Goal: Task Accomplishment & Management: Complete application form

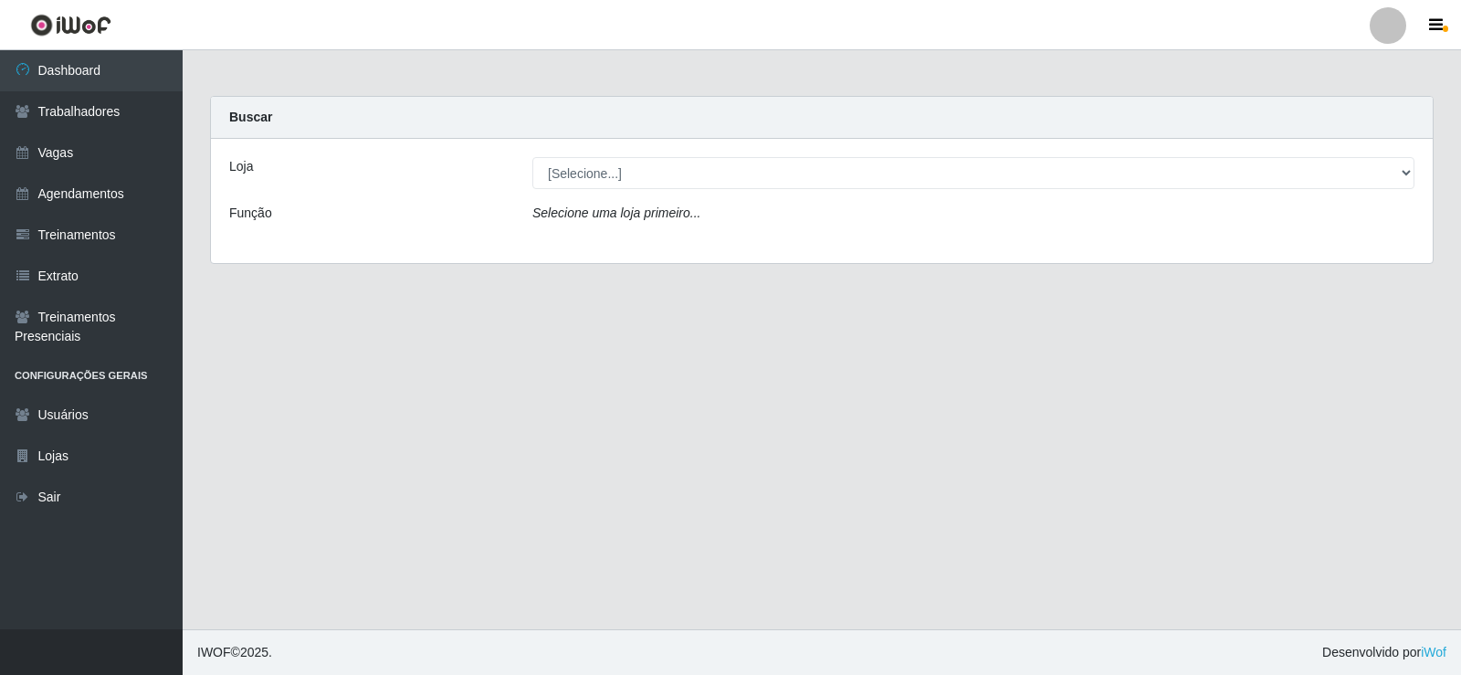
click at [1414, 162] on div "[Selecione...] Supermercado Manaira" at bounding box center [972, 173] width 909 height 32
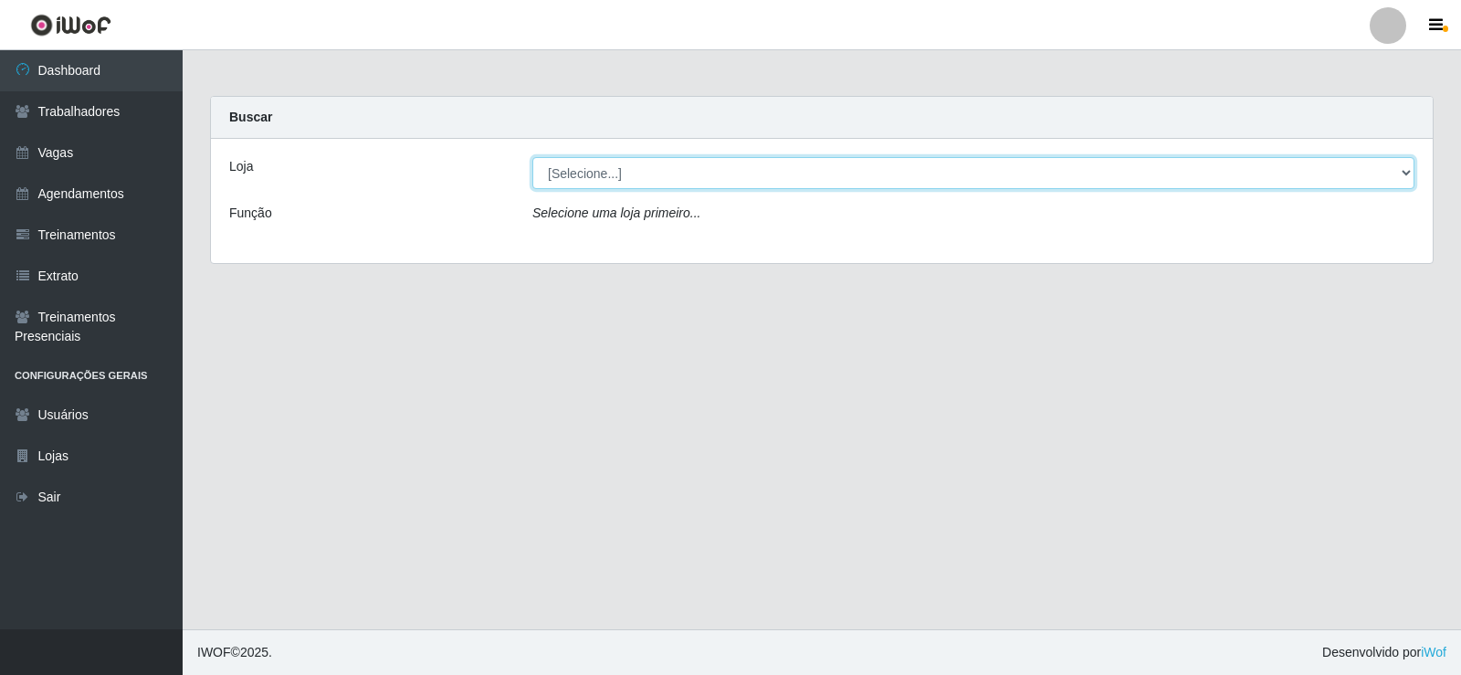
click at [1403, 176] on select "[Selecione...] Supermercado Manaira" at bounding box center [973, 173] width 882 height 32
select select "443"
click at [532, 157] on select "[Selecione...] Supermercado Manaira" at bounding box center [973, 173] width 882 height 32
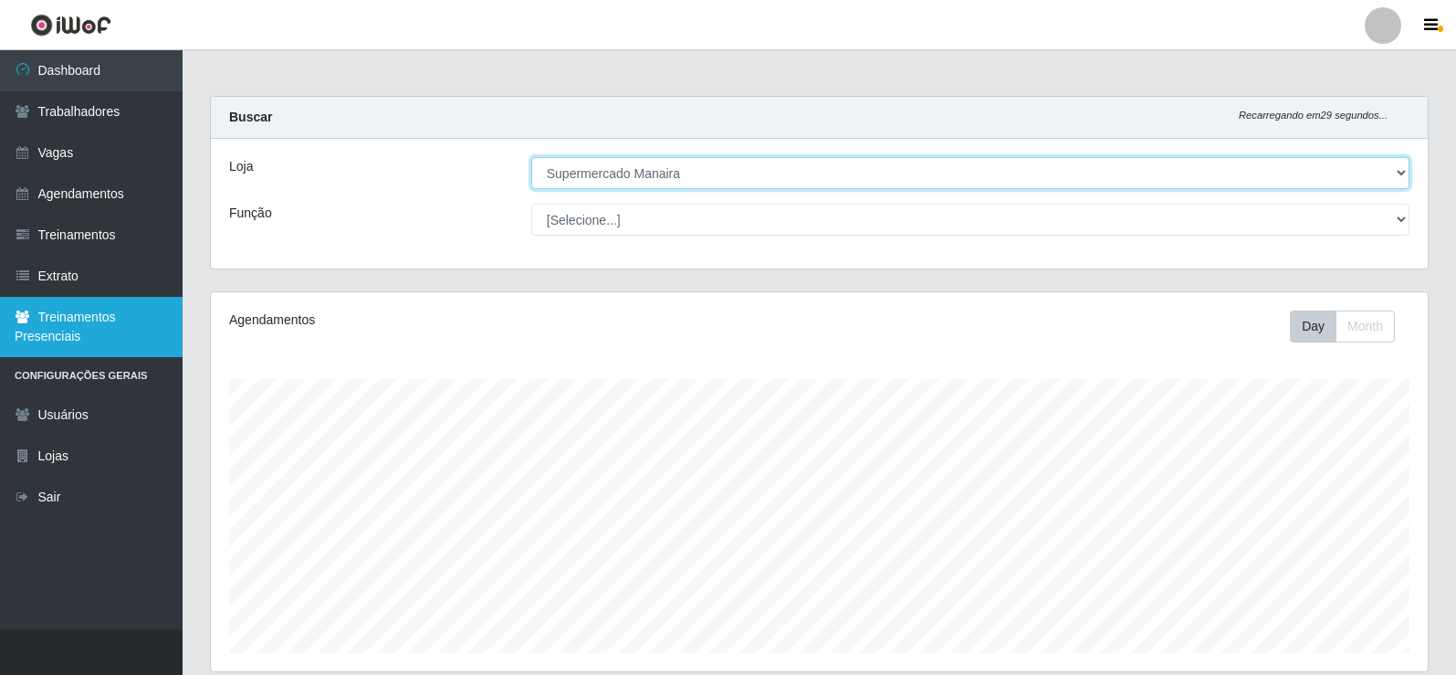
scroll to position [379, 1217]
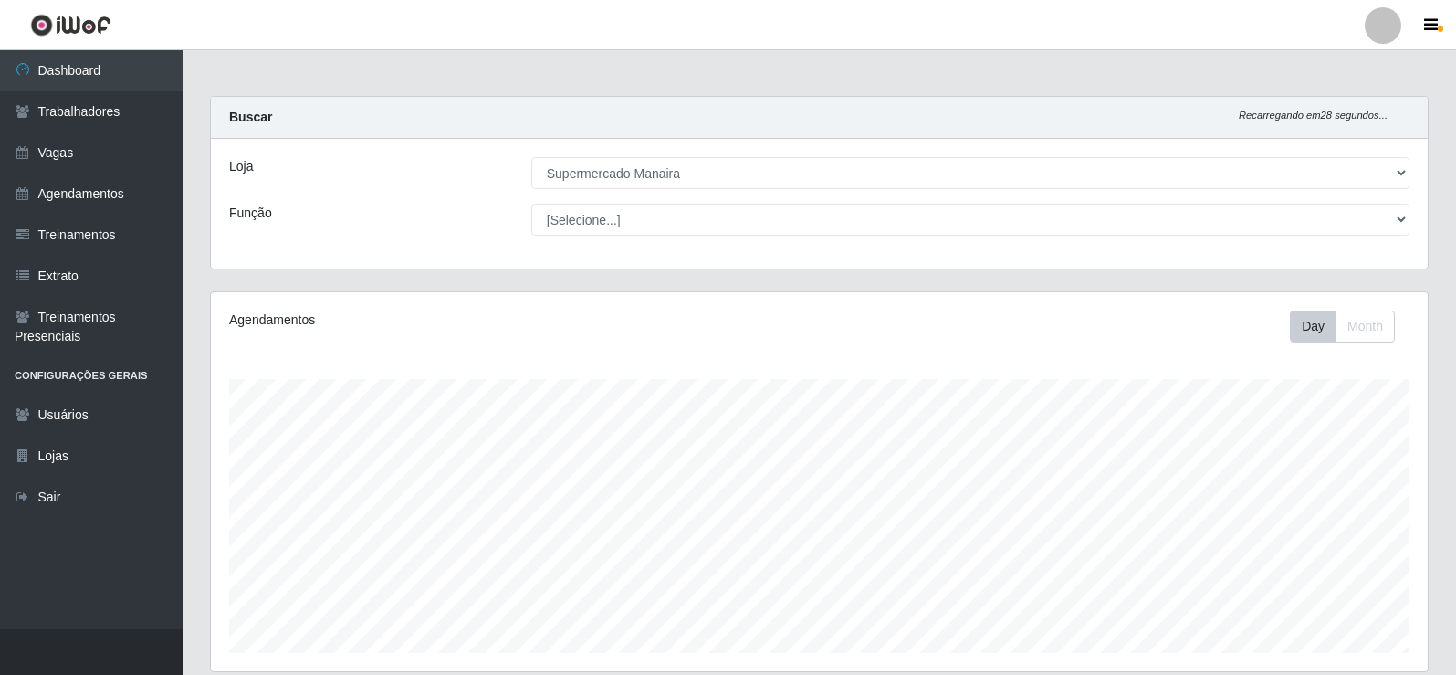
click at [1410, 218] on div "[Selecione...] ASG ASG + ASG ++ Embalador Embalador + Embalador ++ Operador de …" at bounding box center [971, 220] width 906 height 32
click at [1409, 219] on div "[Selecione...] ASG ASG + ASG ++ Embalador Embalador + Embalador ++ Operador de …" at bounding box center [971, 220] width 906 height 32
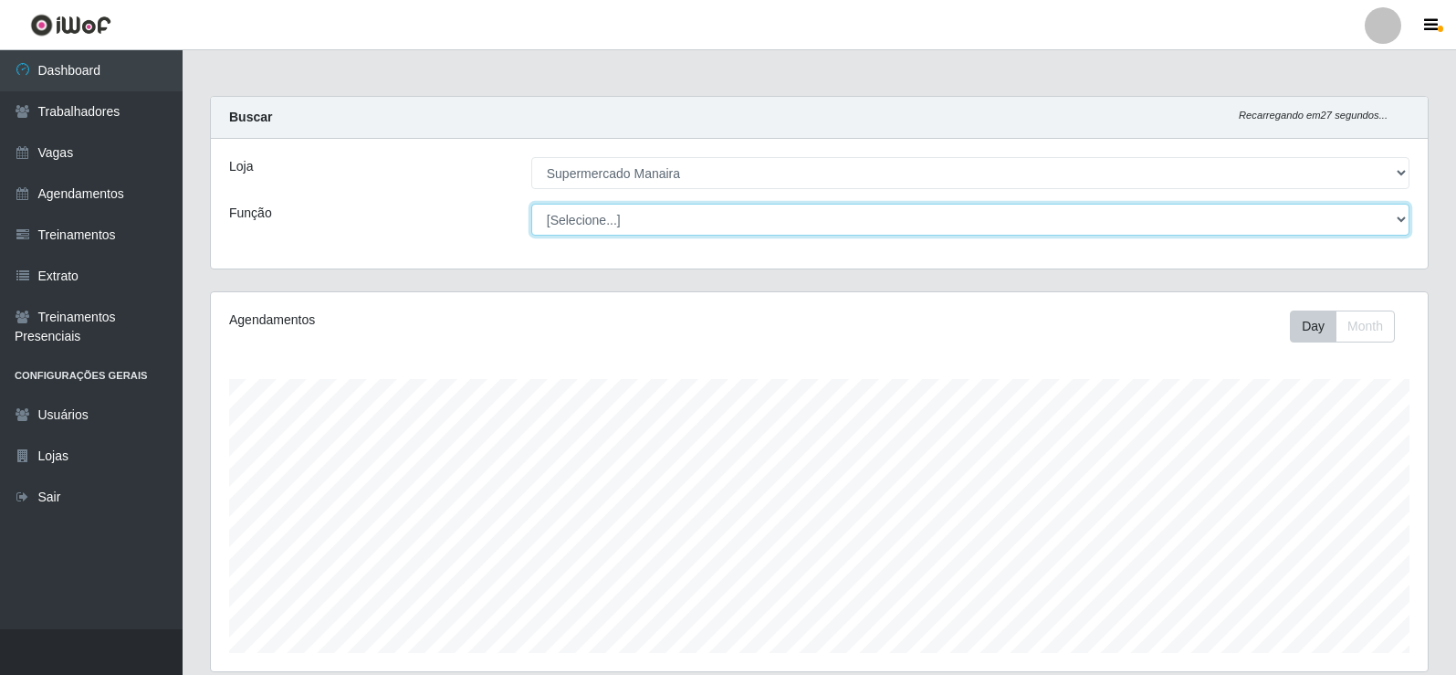
click at [1404, 220] on select "[Selecione...] ASG ASG + ASG ++ Embalador Embalador + Embalador ++ Operador de …" at bounding box center [970, 220] width 878 height 32
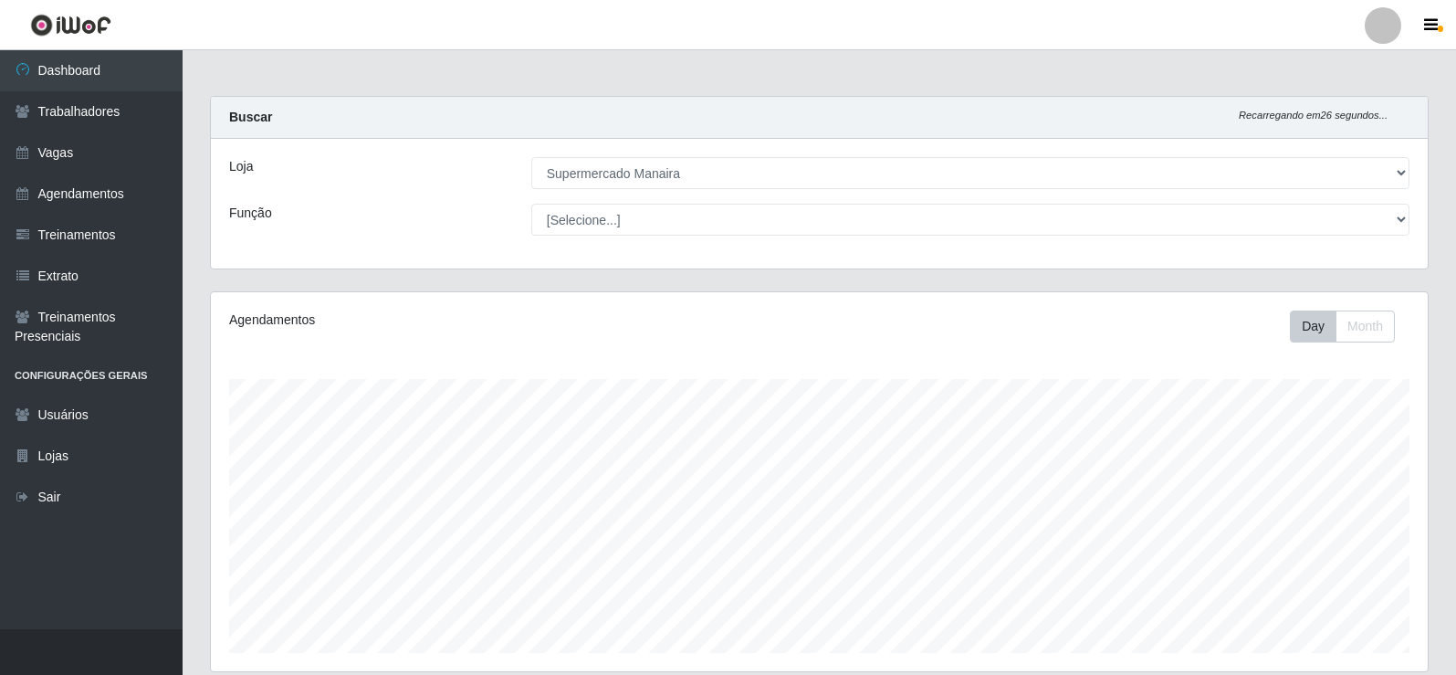
click at [531, 124] on div "Buscar Recarregando em 26 segundos..." at bounding box center [819, 118] width 1217 height 42
click at [99, 193] on link "Agendamentos" at bounding box center [91, 193] width 183 height 41
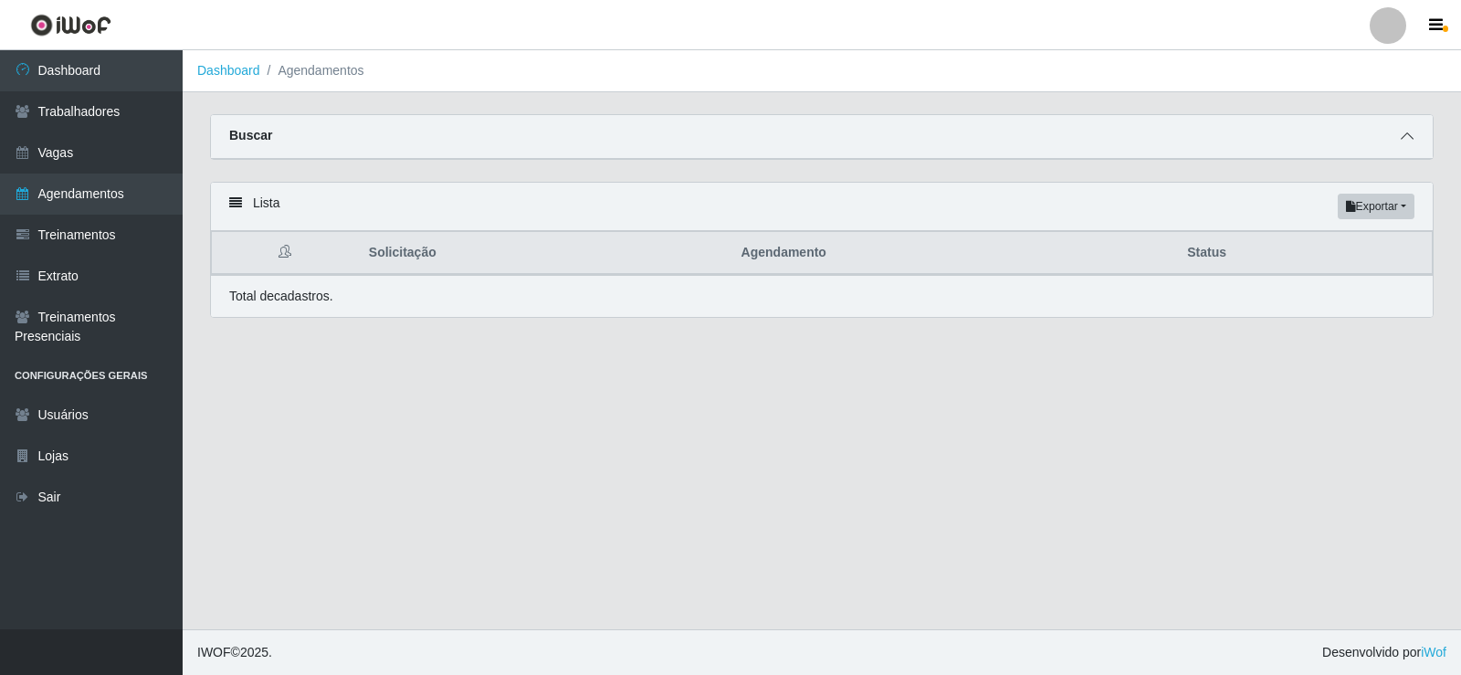
click at [1406, 141] on icon at bounding box center [1406, 136] width 13 height 13
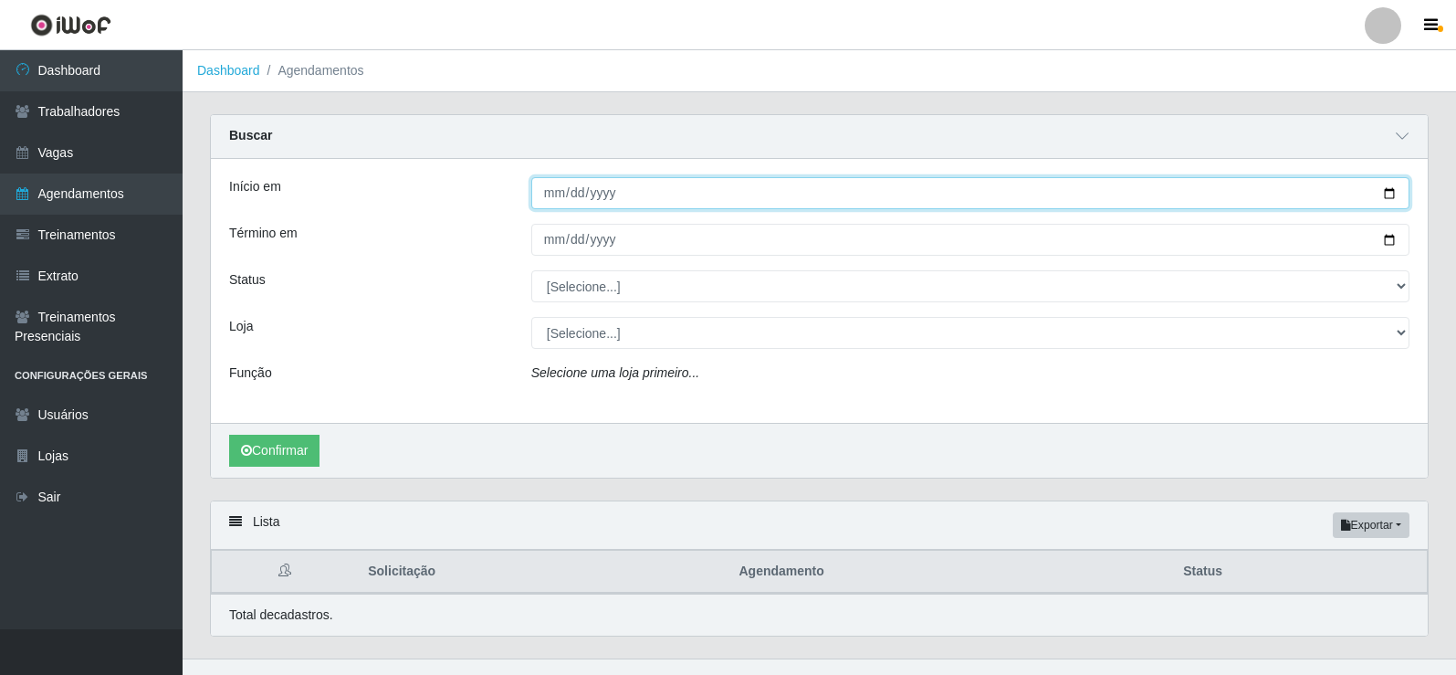
click at [560, 198] on input "Início em" at bounding box center [970, 193] width 878 height 32
type input "[DATE]"
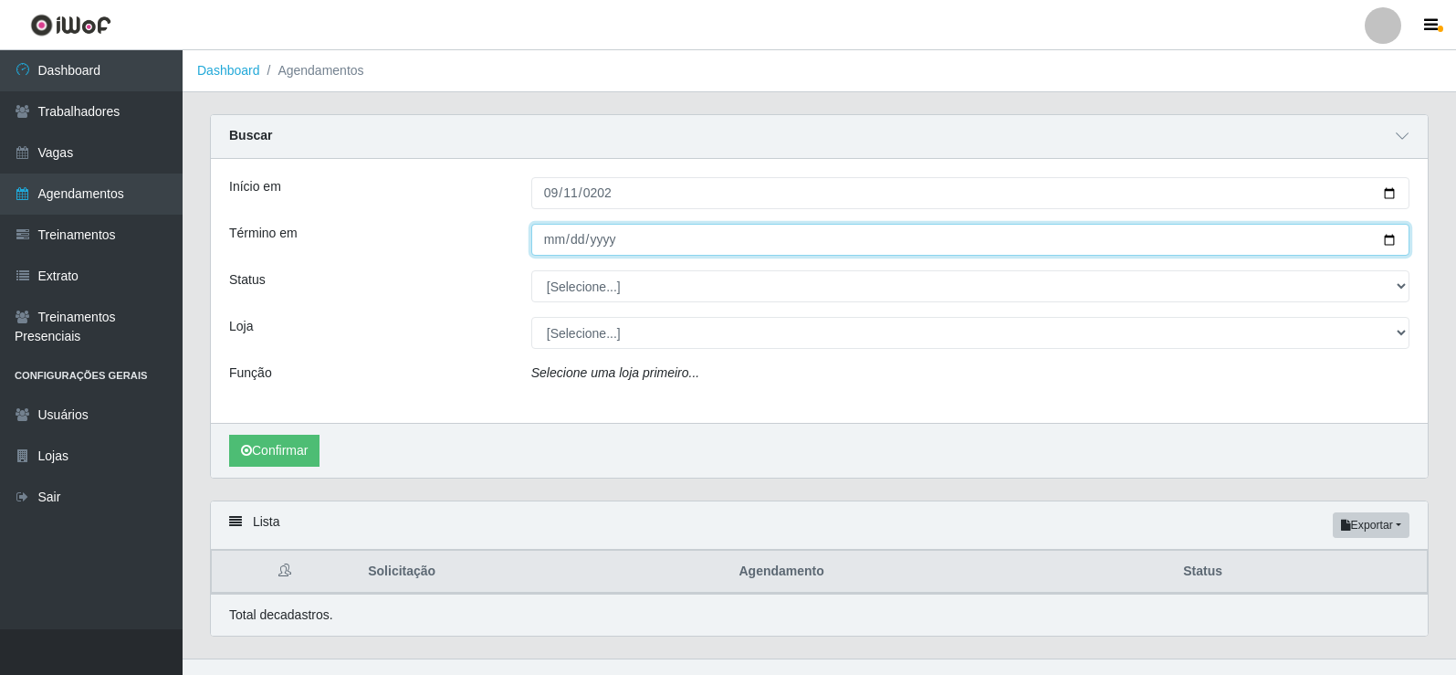
click at [550, 237] on input "Término em" at bounding box center [970, 240] width 878 height 32
type input "0025-09-11"
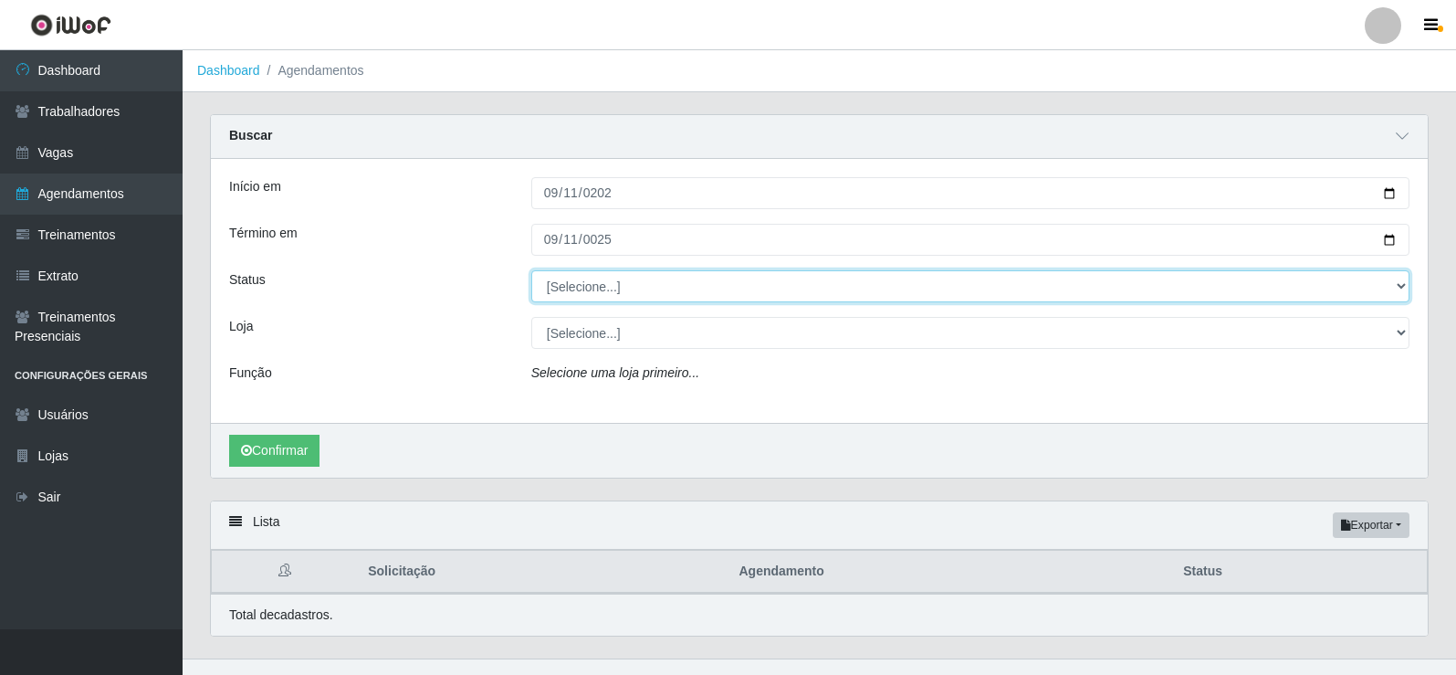
click at [1396, 287] on select "[Selecione...] AGENDADO AGUARDANDO LIBERAR EM ANDAMENTO EM REVISÃO FINALIZADO C…" at bounding box center [970, 286] width 878 height 32
click at [1395, 284] on select "[Selecione...] AGENDADO AGUARDANDO LIBERAR EM ANDAMENTO EM REVISÃO FINALIZADO C…" at bounding box center [970, 286] width 878 height 32
select select "FINALIZADO"
click at [531, 271] on select "[Selecione...] AGENDADO AGUARDANDO LIBERAR EM ANDAMENTO EM REVISÃO FINALIZADO C…" at bounding box center [970, 286] width 878 height 32
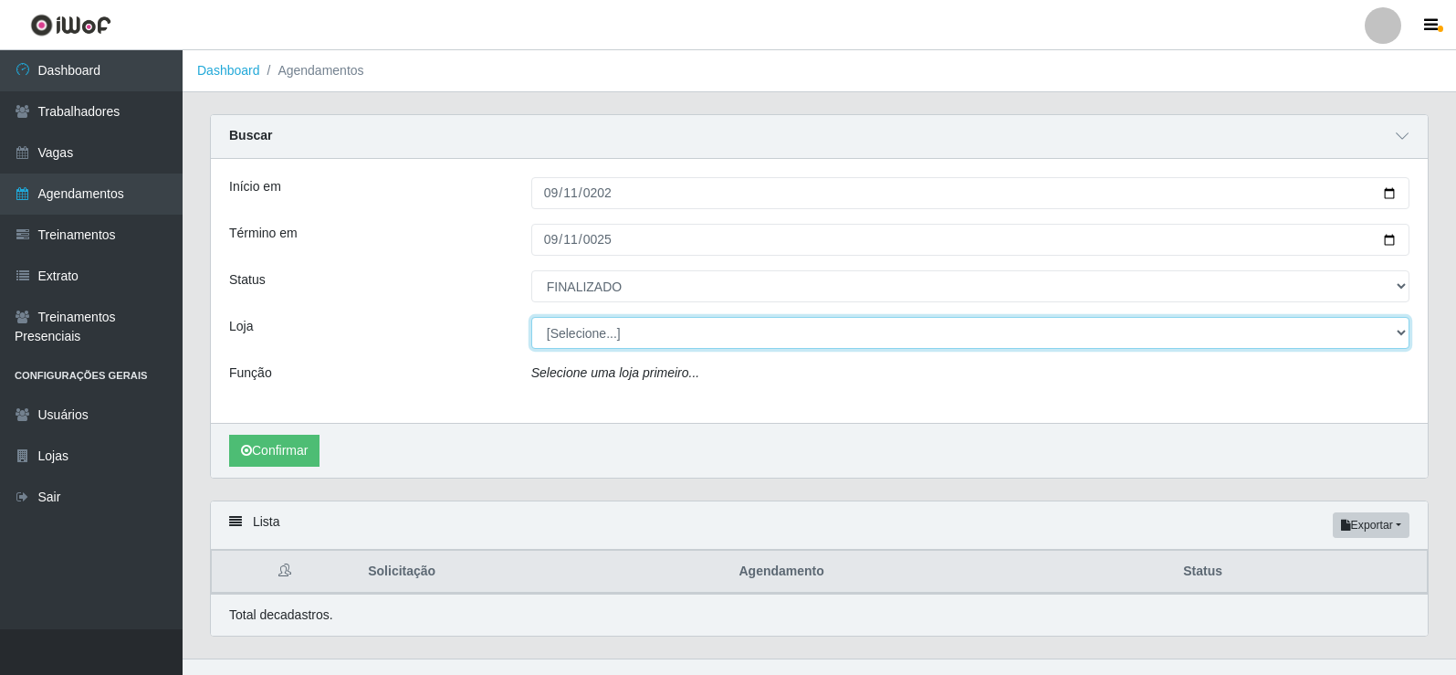
click at [1407, 323] on select "[Selecione...] Supermercado Manaira" at bounding box center [970, 333] width 878 height 32
select select "443"
click at [531, 318] on select "[Selecione...] Supermercado Manaira" at bounding box center [970, 333] width 878 height 32
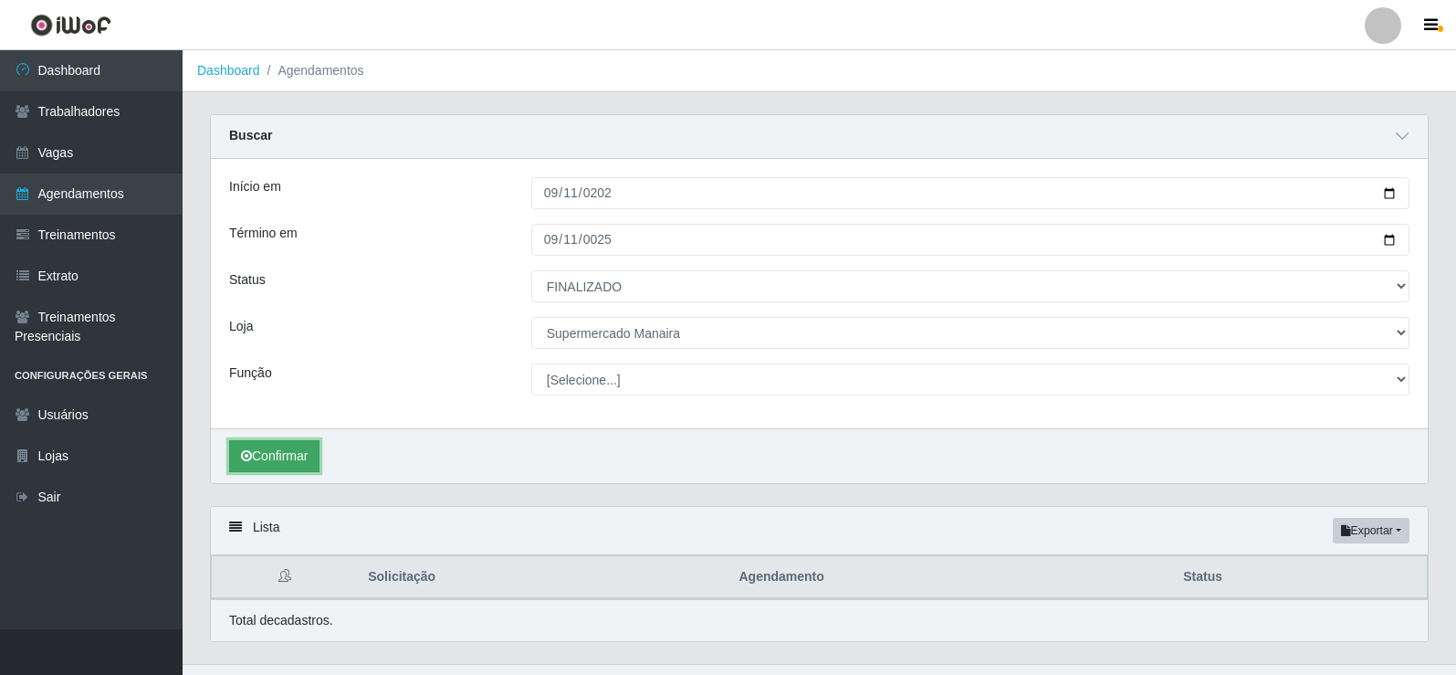
click at [311, 455] on button "Confirmar" at bounding box center [274, 456] width 90 height 32
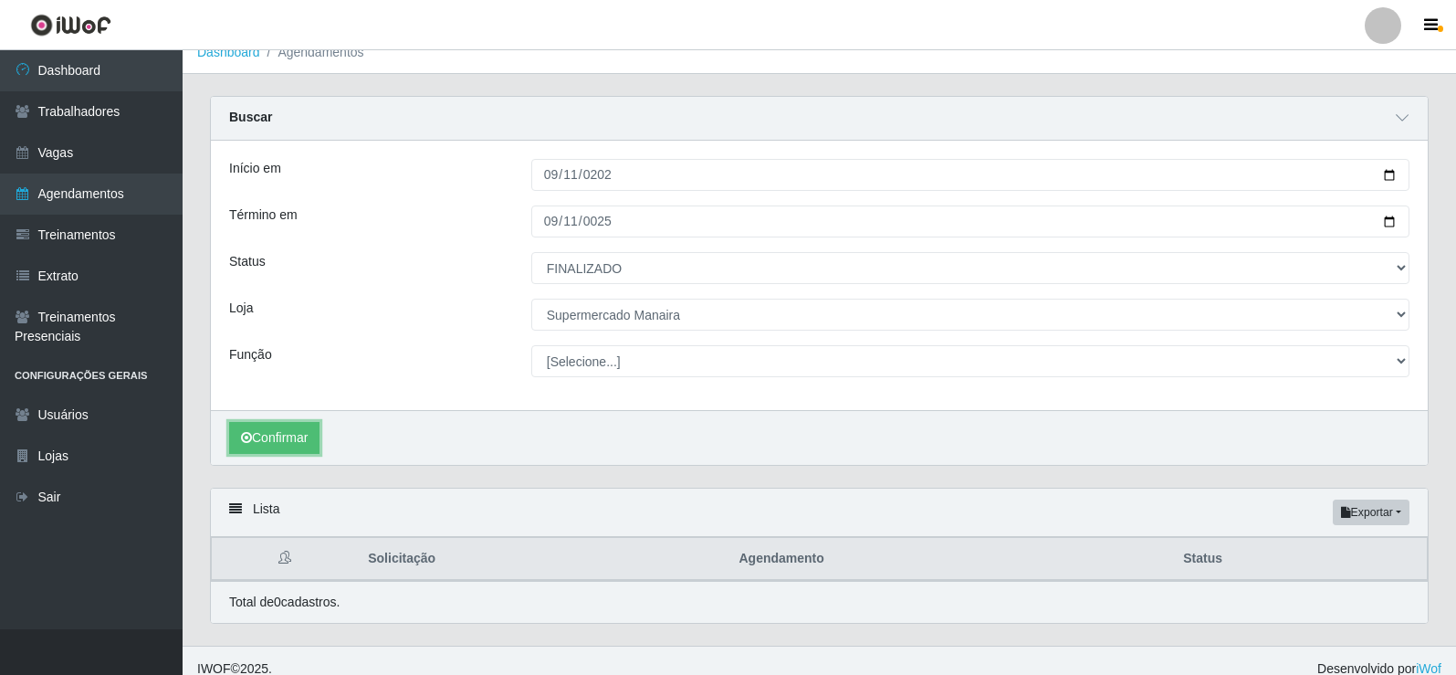
scroll to position [36, 0]
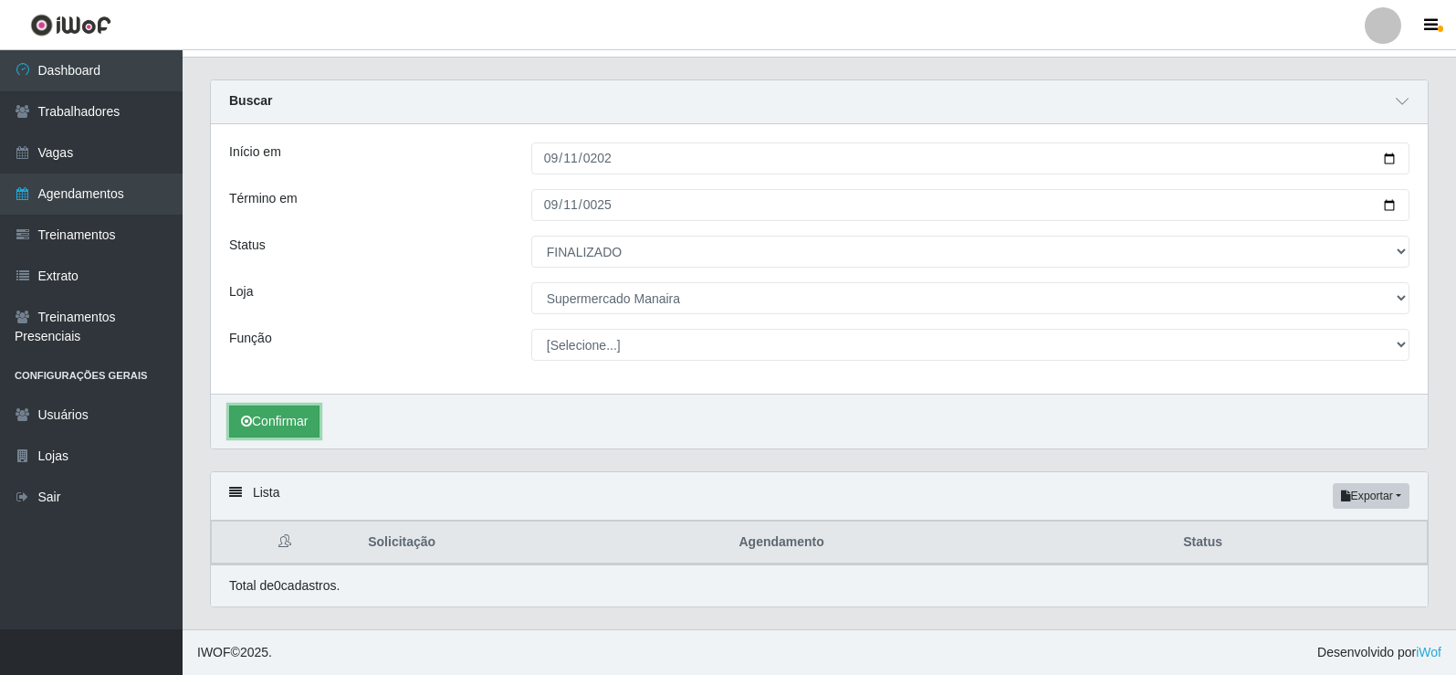
click at [292, 419] on button "Confirmar" at bounding box center [274, 421] width 90 height 32
click at [297, 420] on button "Confirmar" at bounding box center [274, 421] width 90 height 32
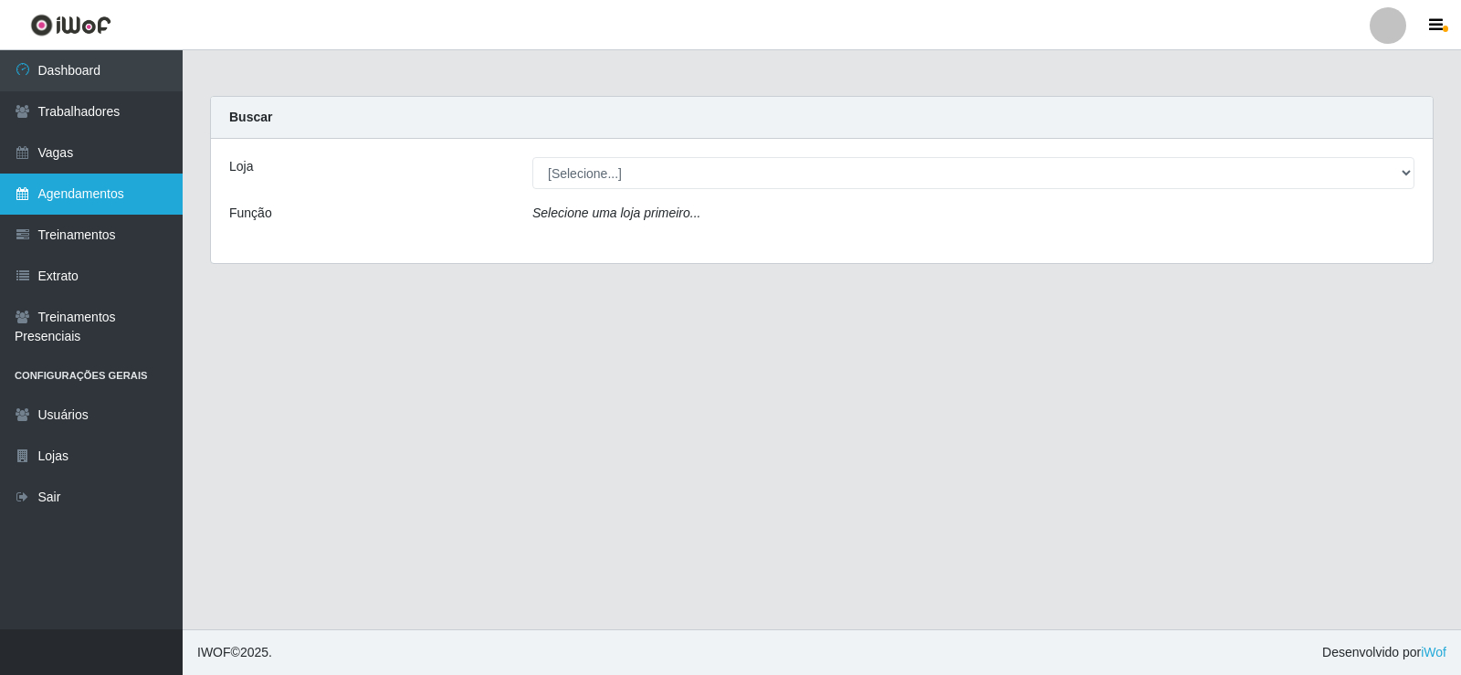
click at [107, 183] on link "Agendamentos" at bounding box center [91, 193] width 183 height 41
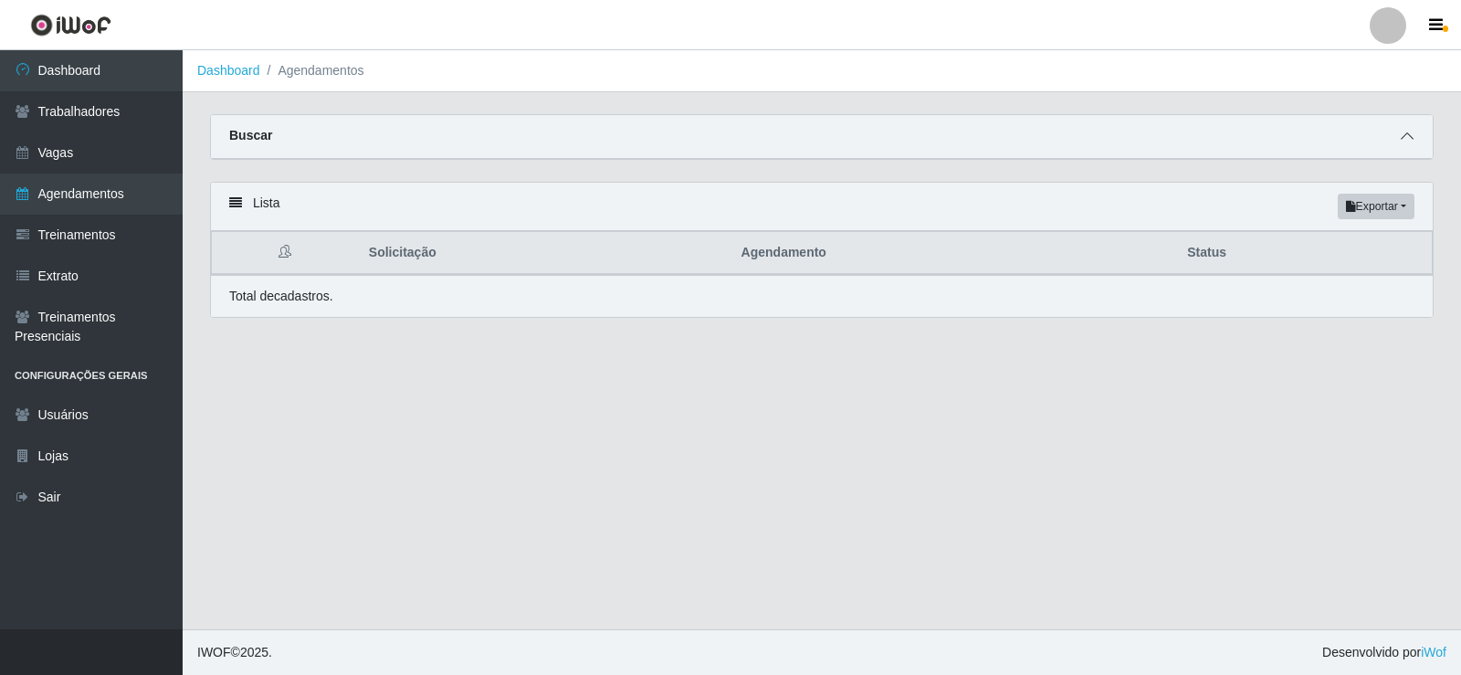
click at [1403, 132] on icon at bounding box center [1406, 136] width 13 height 13
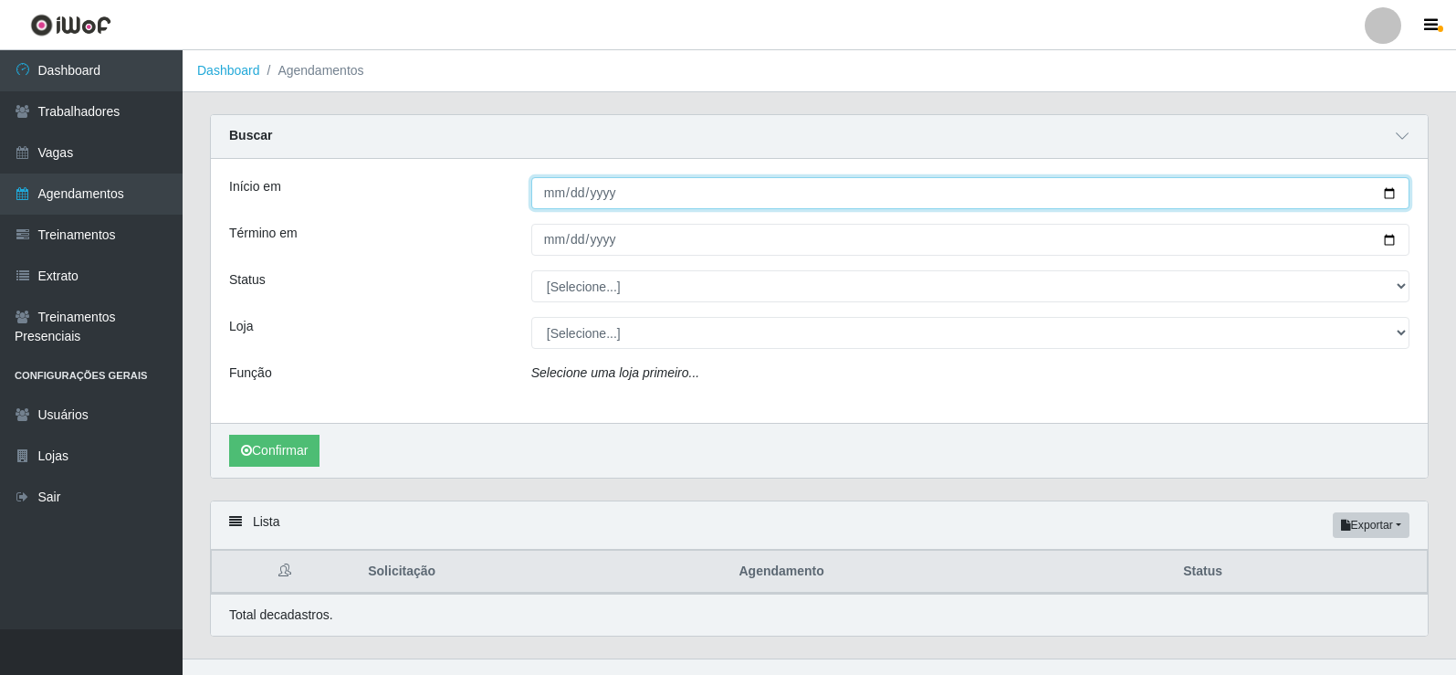
drag, startPoint x: 548, startPoint y: 185, endPoint x: 553, endPoint y: 194, distance: 9.9
click at [548, 187] on input "Início em" at bounding box center [970, 193] width 878 height 32
type input "[DATE]"
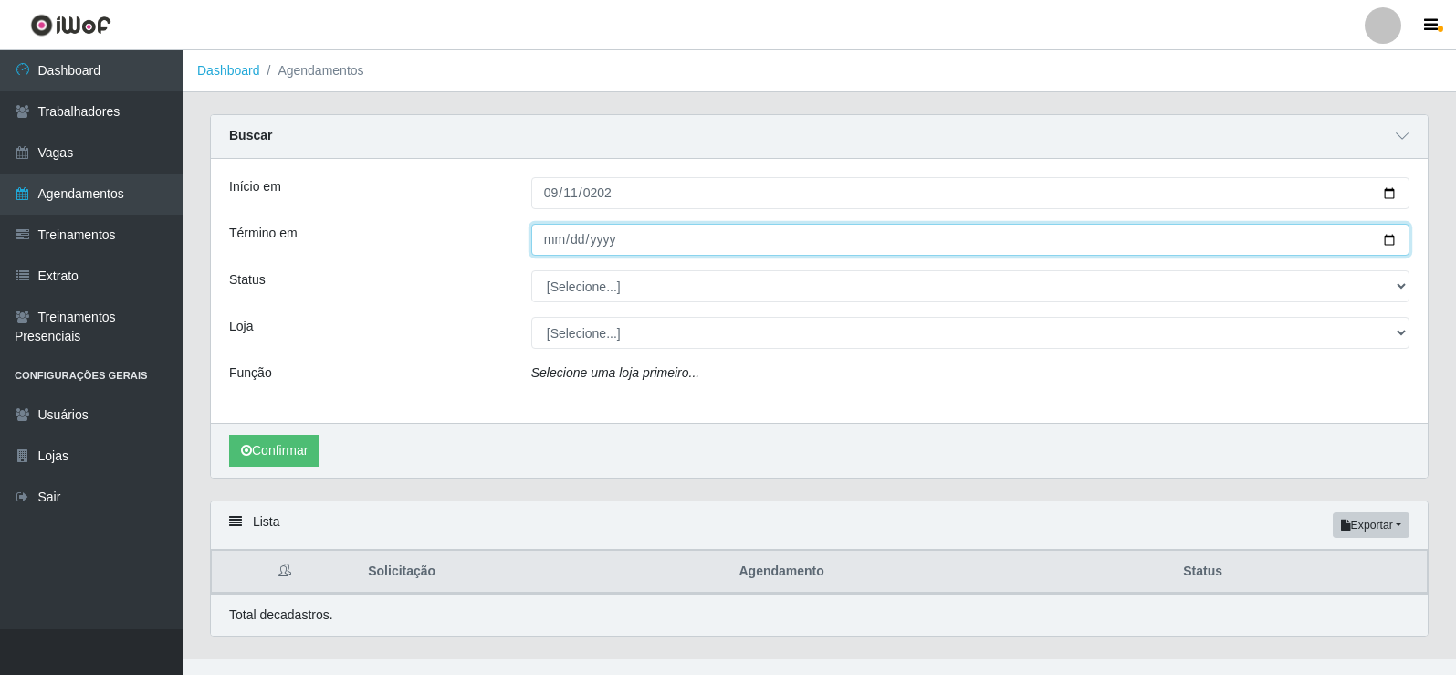
click at [552, 238] on input "Término em" at bounding box center [970, 240] width 878 height 32
type input "0025-09-11"
click at [229, 435] on button "Confirmar" at bounding box center [274, 451] width 90 height 32
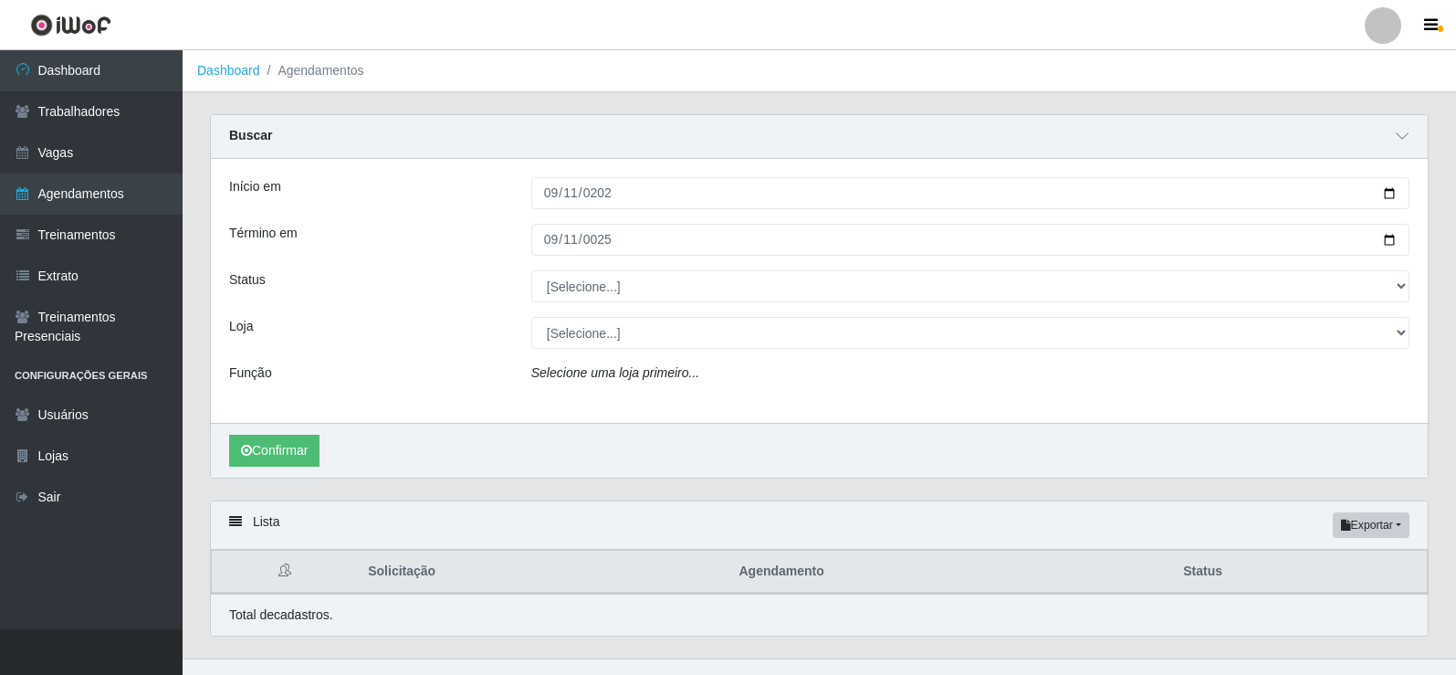
click at [1414, 331] on div "[Selecione...] Supermercado Manaira" at bounding box center [971, 333] width 906 height 32
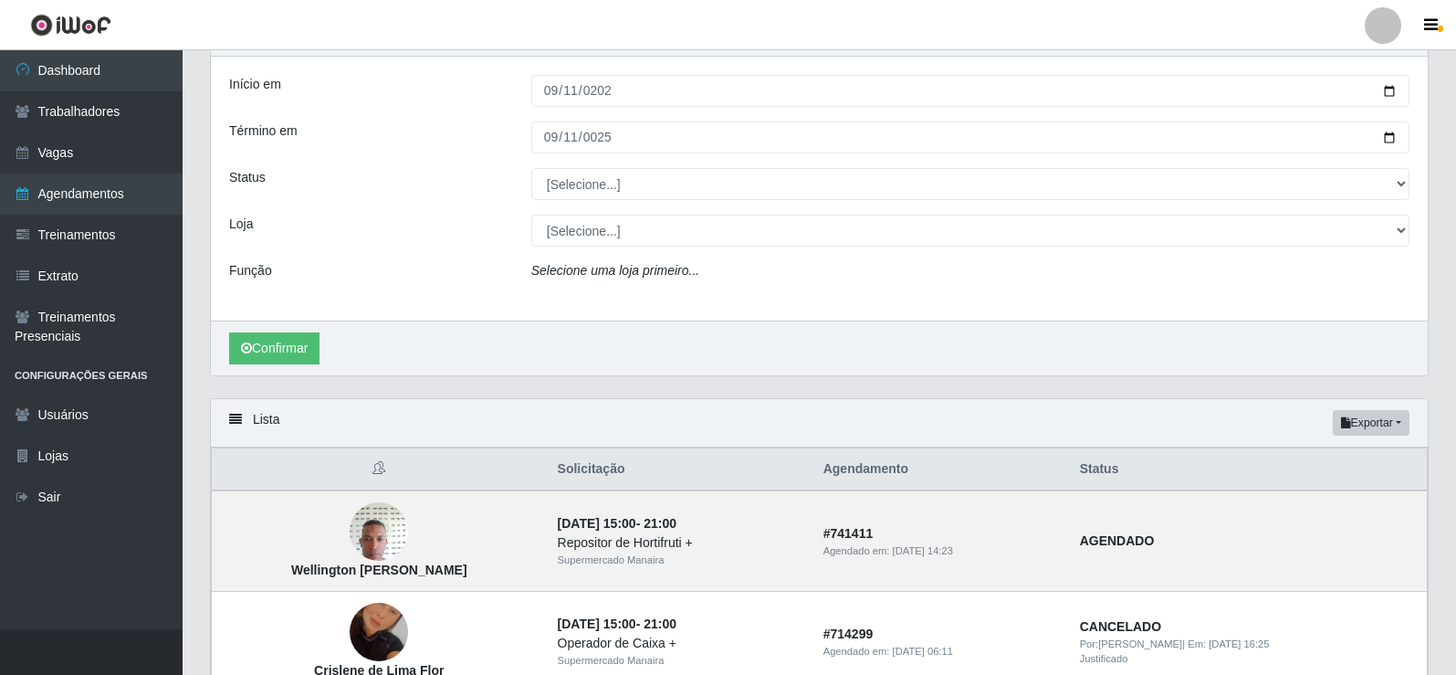
scroll to position [91, 0]
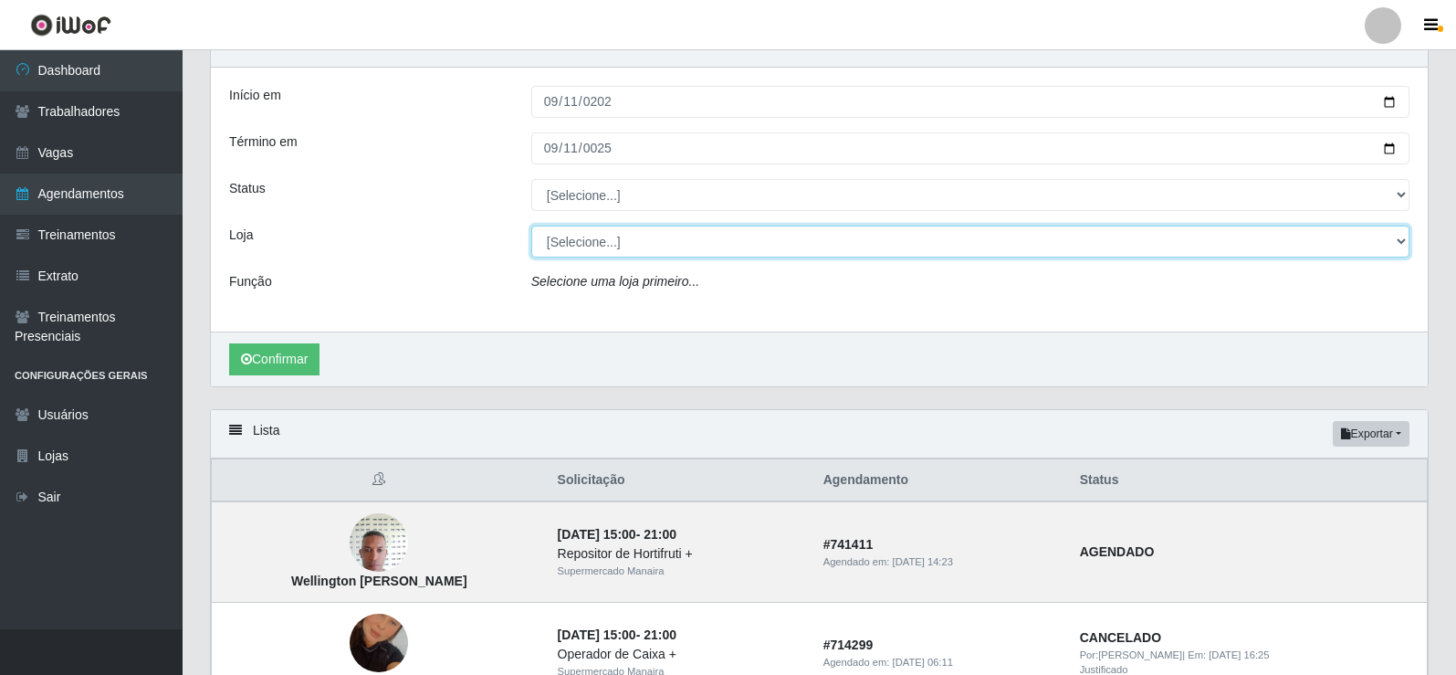
click at [1397, 240] on select "[Selecione...] Supermercado Manaira" at bounding box center [970, 241] width 878 height 32
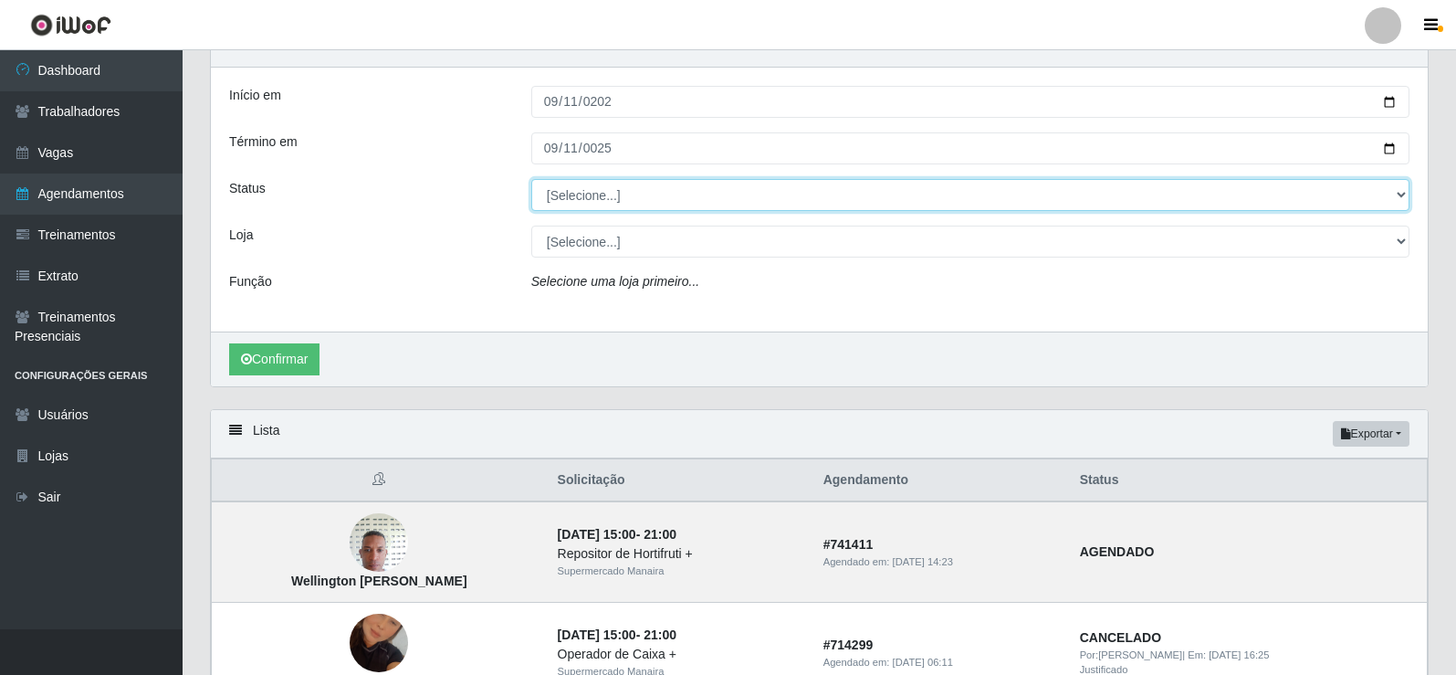
click at [1329, 181] on select "[Selecione...] AGENDADO AGUARDANDO LIBERAR EM ANDAMENTO EM REVISÃO FINALIZADO C…" at bounding box center [970, 195] width 878 height 32
click at [1398, 195] on select "[Selecione...] AGENDADO AGUARDANDO LIBERAR EM ANDAMENTO EM REVISÃO FINALIZADO C…" at bounding box center [970, 195] width 878 height 32
click at [1397, 195] on select "[Selecione...] AGENDADO AGUARDANDO LIBERAR EM ANDAMENTO EM REVISÃO FINALIZADO C…" at bounding box center [970, 195] width 878 height 32
select select "FINALIZADO"
click at [531, 180] on select "[Selecione...] AGENDADO AGUARDANDO LIBERAR EM ANDAMENTO EM REVISÃO FINALIZADO C…" at bounding box center [970, 195] width 878 height 32
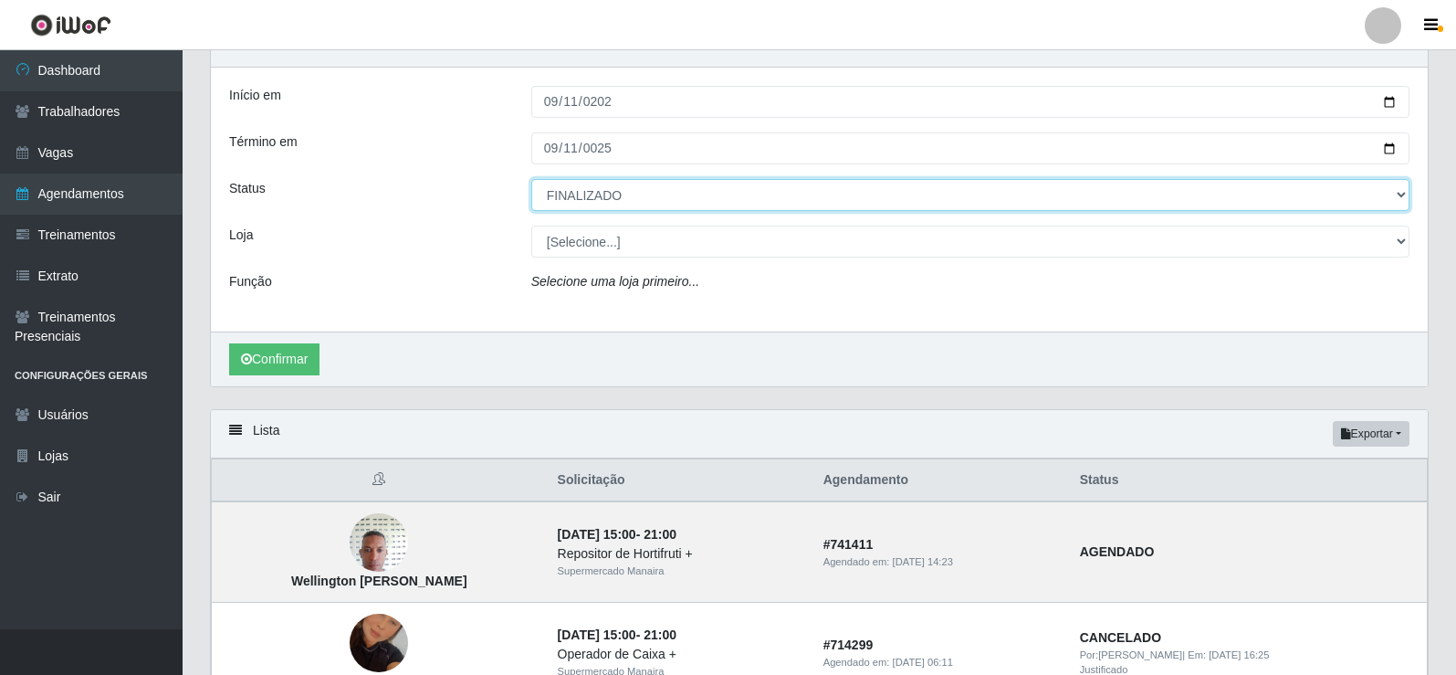
scroll to position [30, 0]
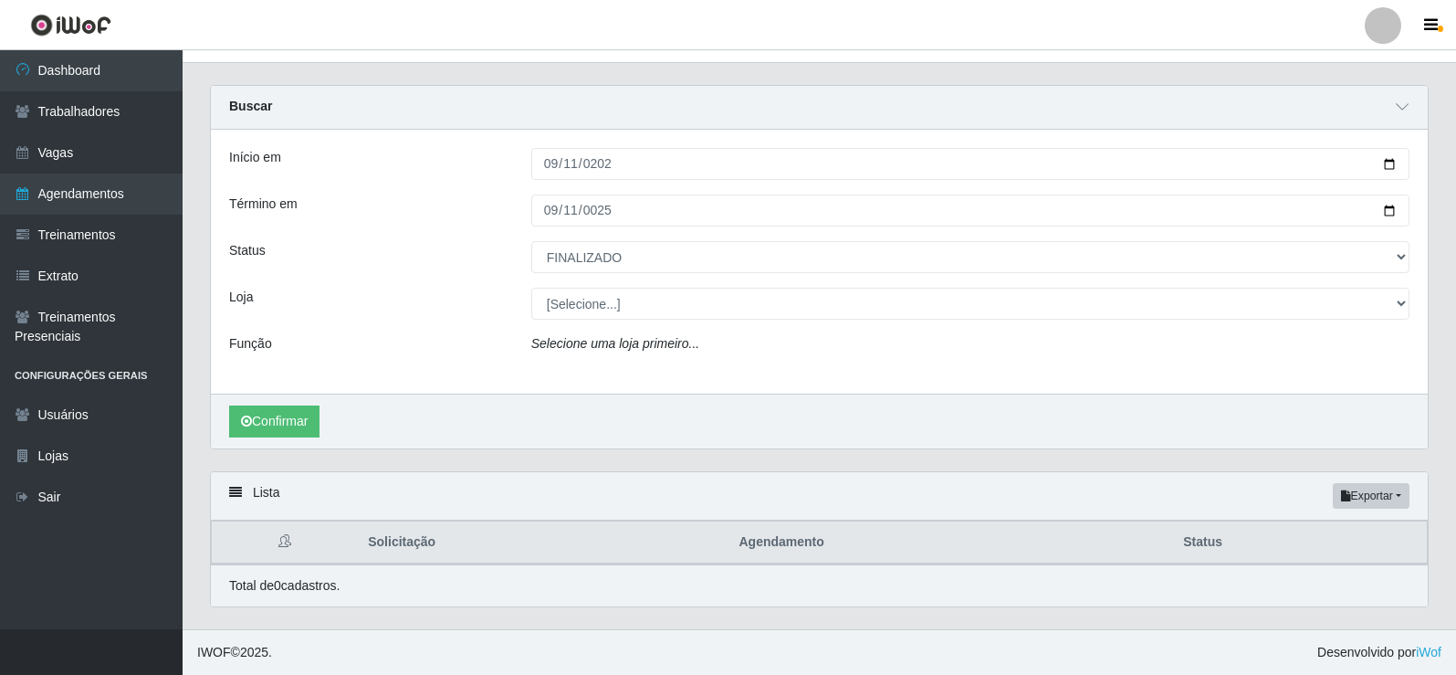
click at [278, 364] on div "Início em 2025-09-11 Término em 0025-09-11 Status [Selecione...] AGENDADO AGUAR…" at bounding box center [819, 262] width 1217 height 264
click at [282, 413] on button "Confirmar" at bounding box center [274, 421] width 90 height 32
click at [291, 419] on button "Confirmar" at bounding box center [274, 421] width 90 height 32
click at [1372, 494] on button "Exportar" at bounding box center [1371, 496] width 77 height 26
click at [1296, 568] on button "Excel" at bounding box center [1338, 568] width 144 height 37
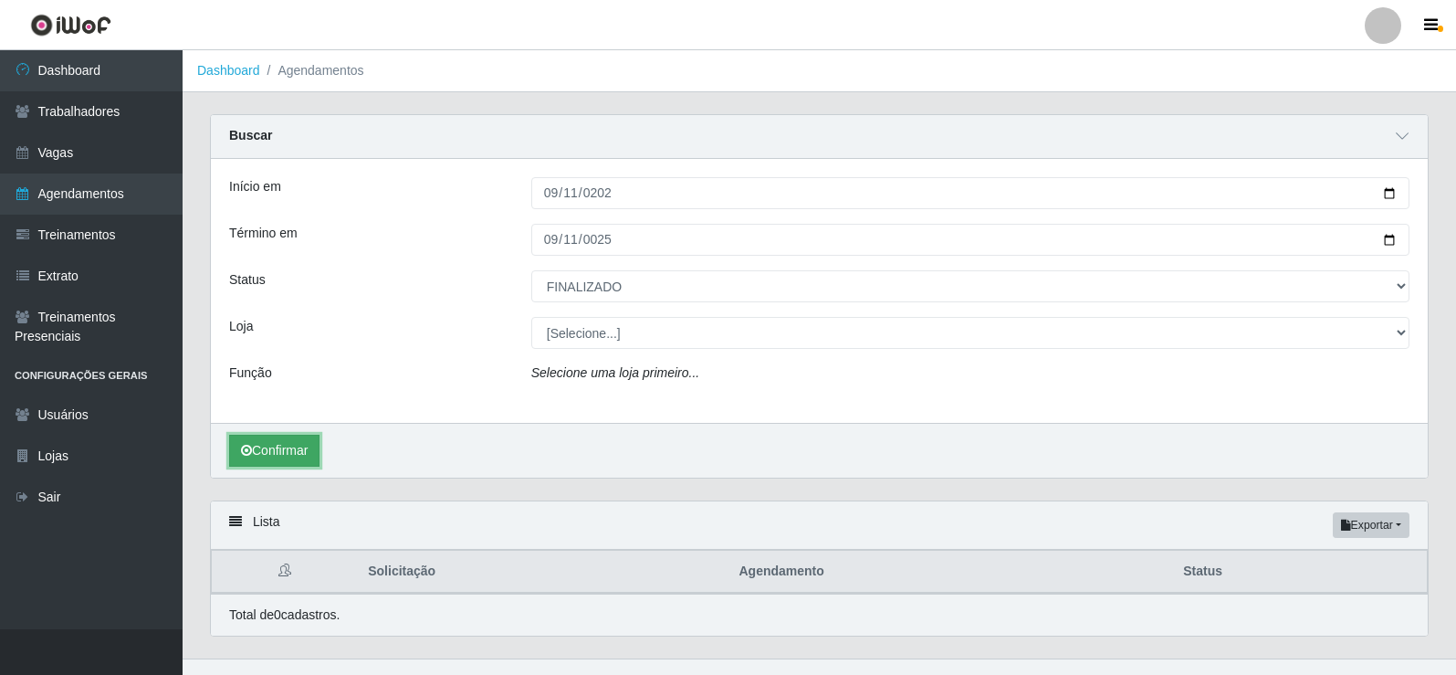
click at [271, 451] on button "Confirmar" at bounding box center [274, 451] width 90 height 32
click at [274, 451] on button "Confirmar" at bounding box center [274, 451] width 90 height 32
click at [275, 451] on button "Confirmar" at bounding box center [274, 451] width 90 height 32
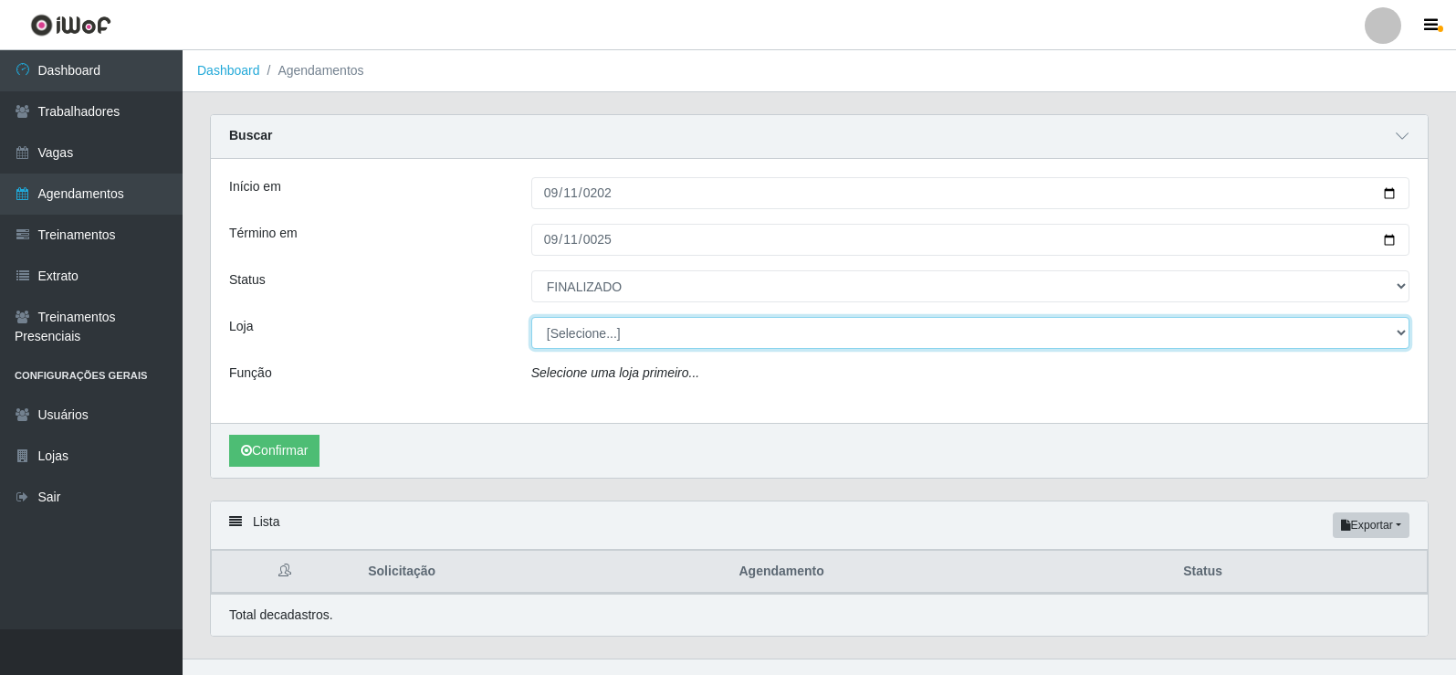
click at [1398, 335] on select "[Selecione...] Supermercado Manaira" at bounding box center [970, 333] width 878 height 32
click at [807, 319] on select "[Selecione...] Supermercado Manaira" at bounding box center [970, 333] width 878 height 32
click at [1409, 330] on select "[Selecione...] Supermercado Manaira" at bounding box center [970, 333] width 878 height 32
select select "443"
click at [531, 318] on select "[Selecione...] Supermercado Manaira" at bounding box center [970, 333] width 878 height 32
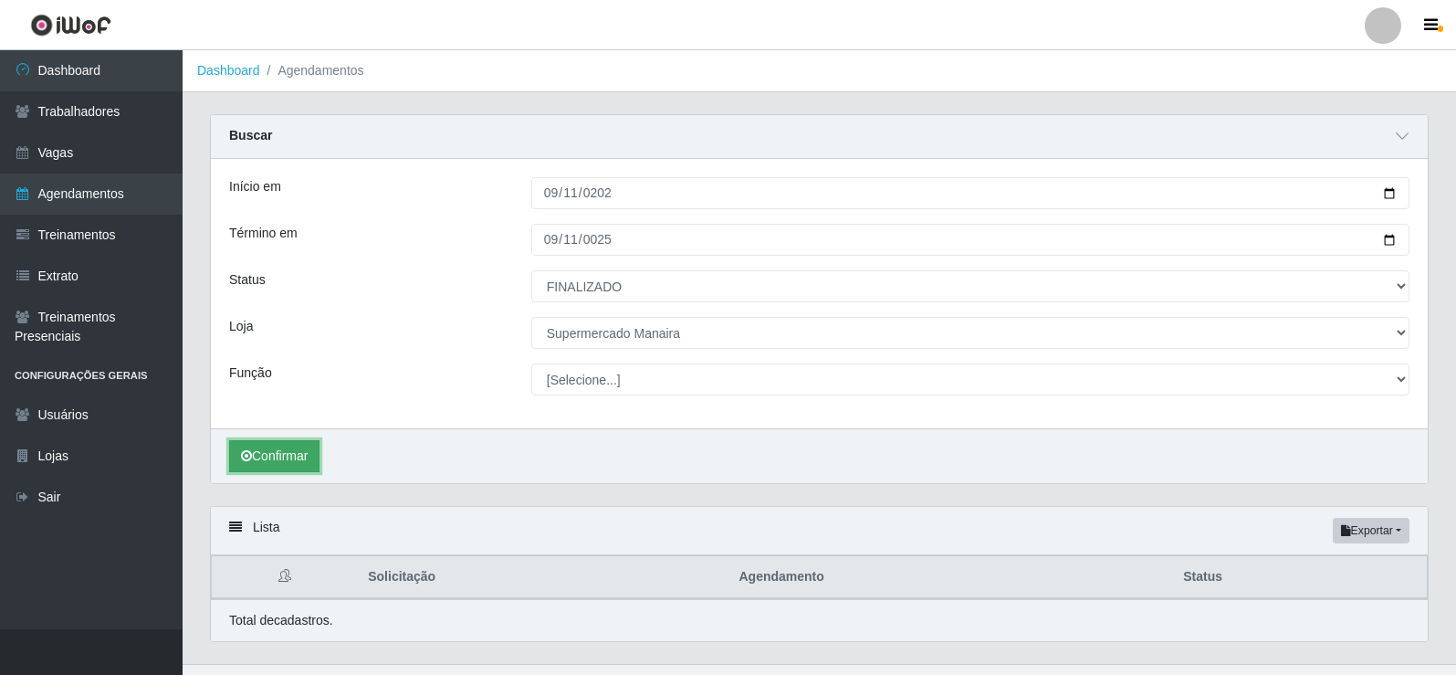
click at [286, 451] on button "Confirmar" at bounding box center [274, 456] width 90 height 32
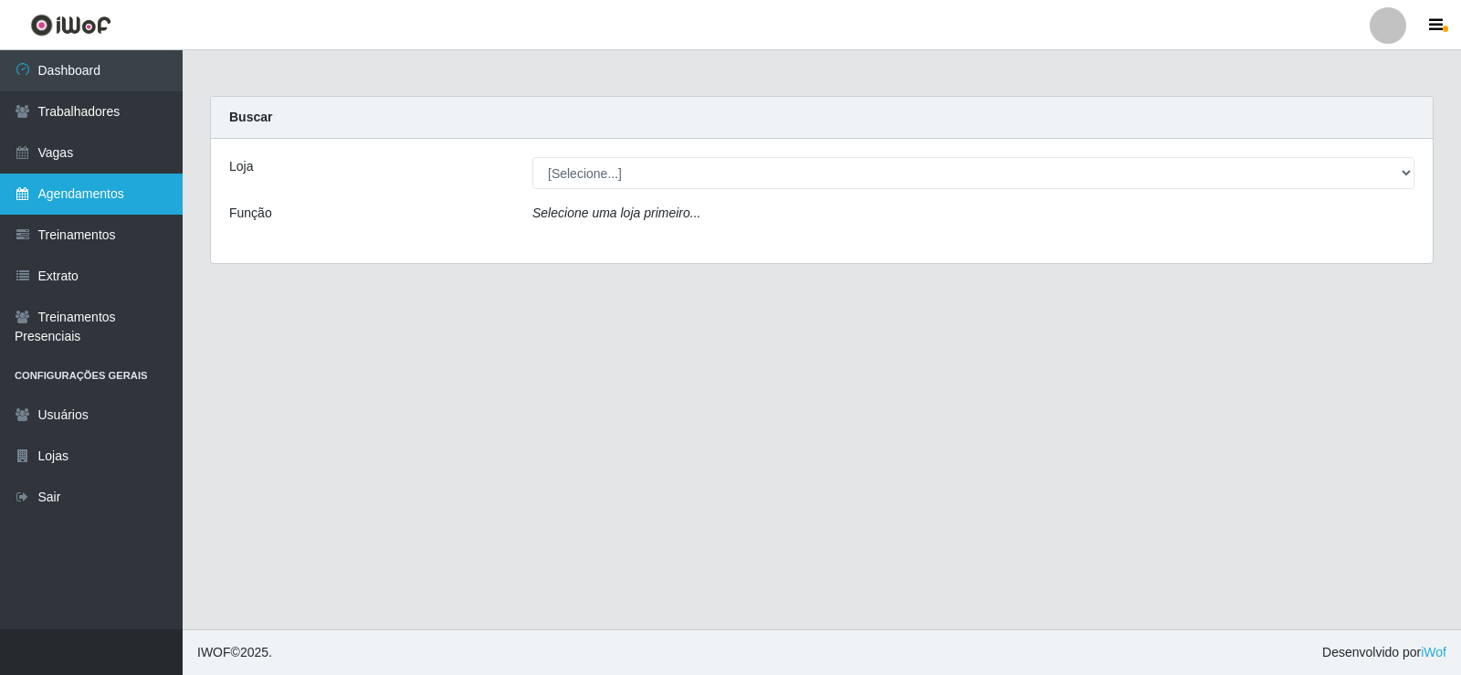
click at [95, 182] on link "Agendamentos" at bounding box center [91, 193] width 183 height 41
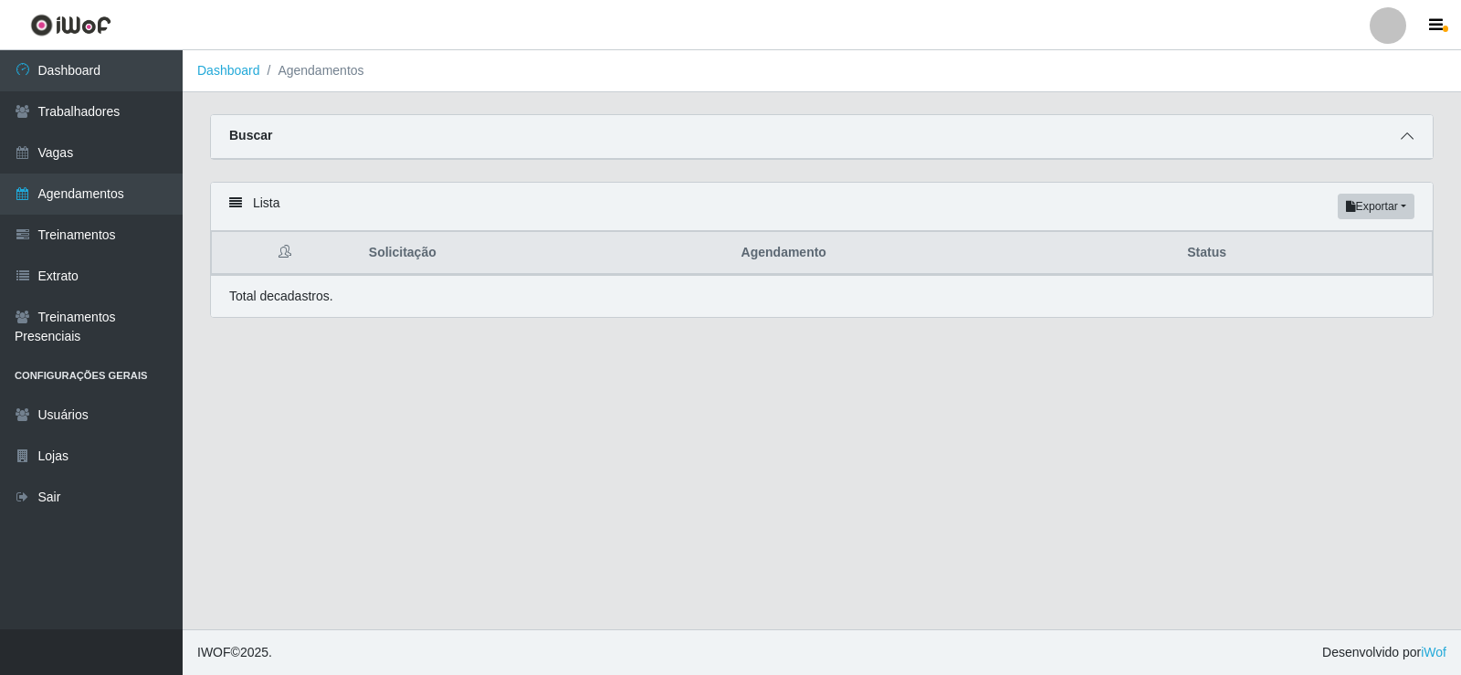
click at [1407, 141] on icon at bounding box center [1406, 136] width 13 height 13
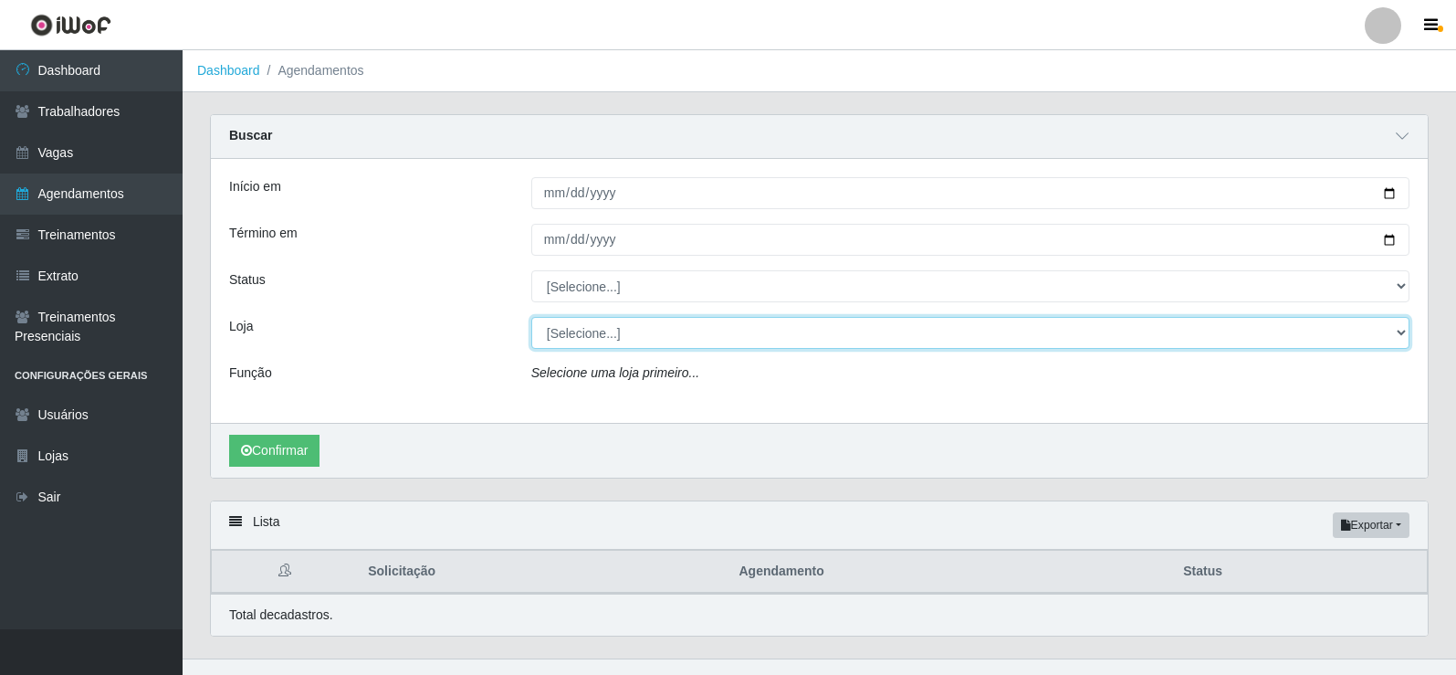
click at [1405, 327] on select "[Selecione...] Supermercado Manaira" at bounding box center [970, 333] width 878 height 32
select select "443"
click at [531, 318] on select "[Selecione...] Supermercado Manaira" at bounding box center [970, 333] width 878 height 32
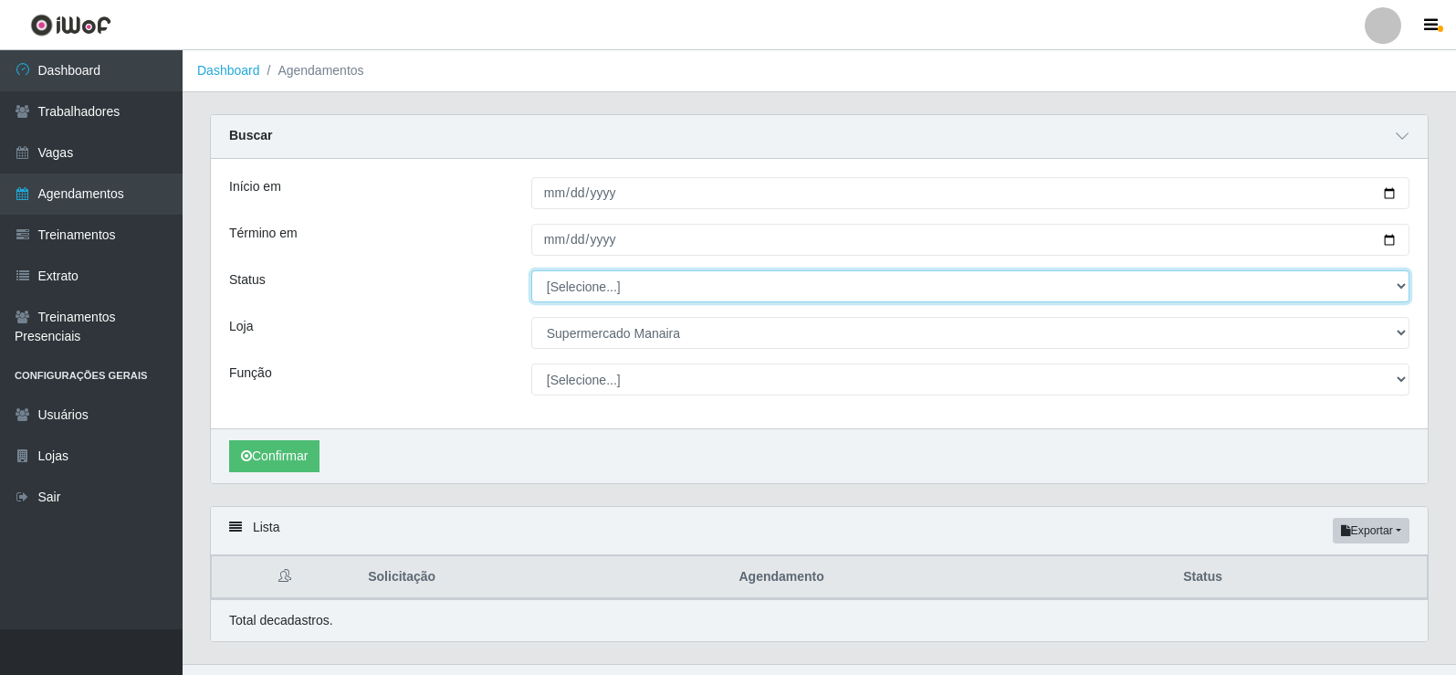
click at [1398, 285] on select "[Selecione...] AGENDADO AGUARDANDO LIBERAR EM ANDAMENTO EM REVISÃO FINALIZADO C…" at bounding box center [970, 286] width 878 height 32
select select "FINALIZADO"
click at [531, 271] on select "[Selecione...] AGENDADO AGUARDANDO LIBERAR EM ANDAMENTO EM REVISÃO FINALIZADO C…" at bounding box center [970, 286] width 878 height 32
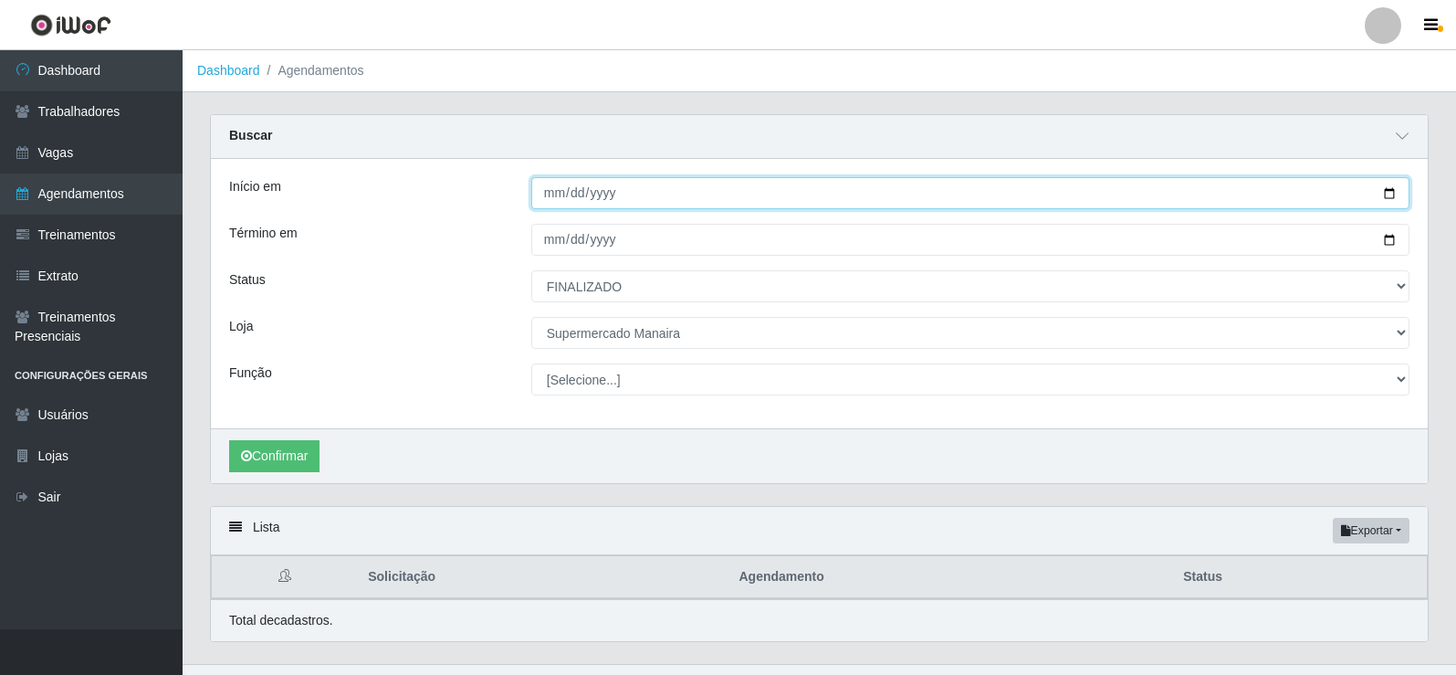
click at [560, 197] on input "Início em" at bounding box center [970, 193] width 878 height 32
type input "[DATE]"
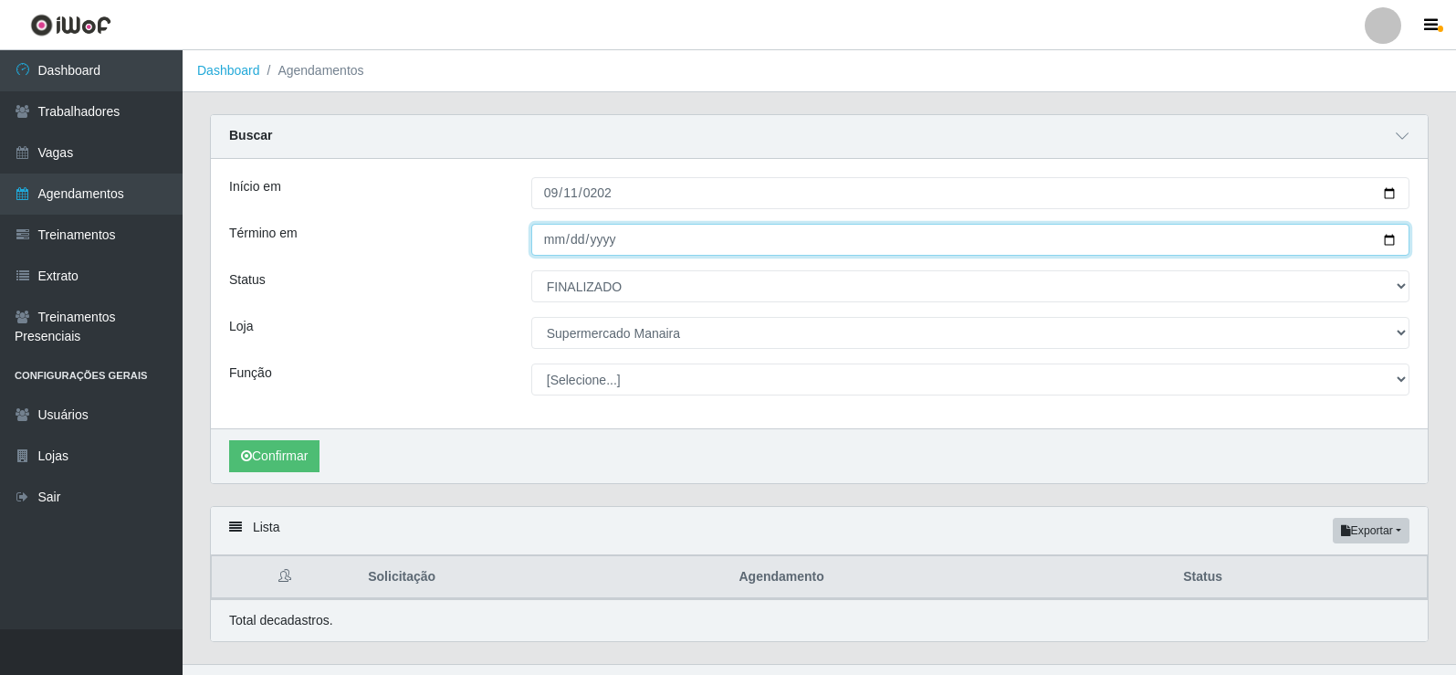
click at [551, 244] on input "Término em" at bounding box center [970, 240] width 878 height 32
type input "[DATE]"
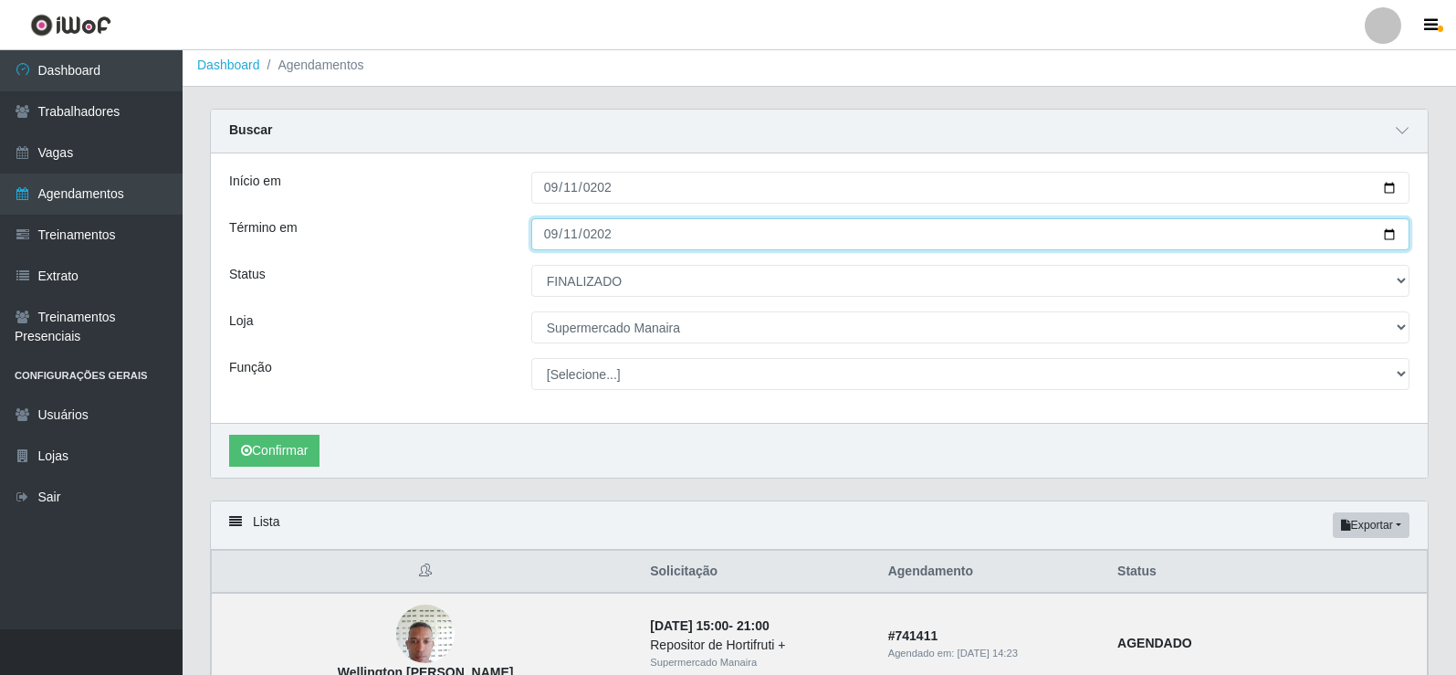
scroll to position [4, 0]
click at [229, 436] on button "Confirmar" at bounding box center [274, 452] width 90 height 32
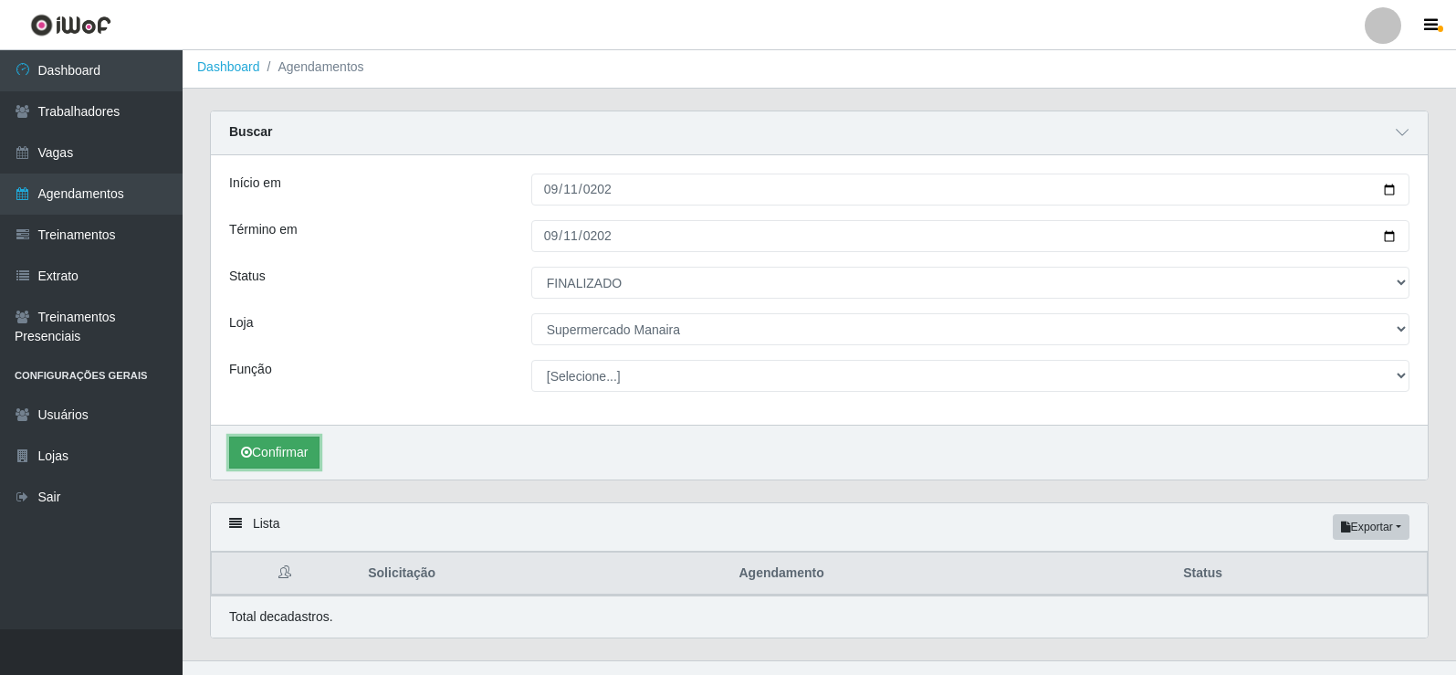
click at [281, 453] on button "Confirmar" at bounding box center [274, 452] width 90 height 32
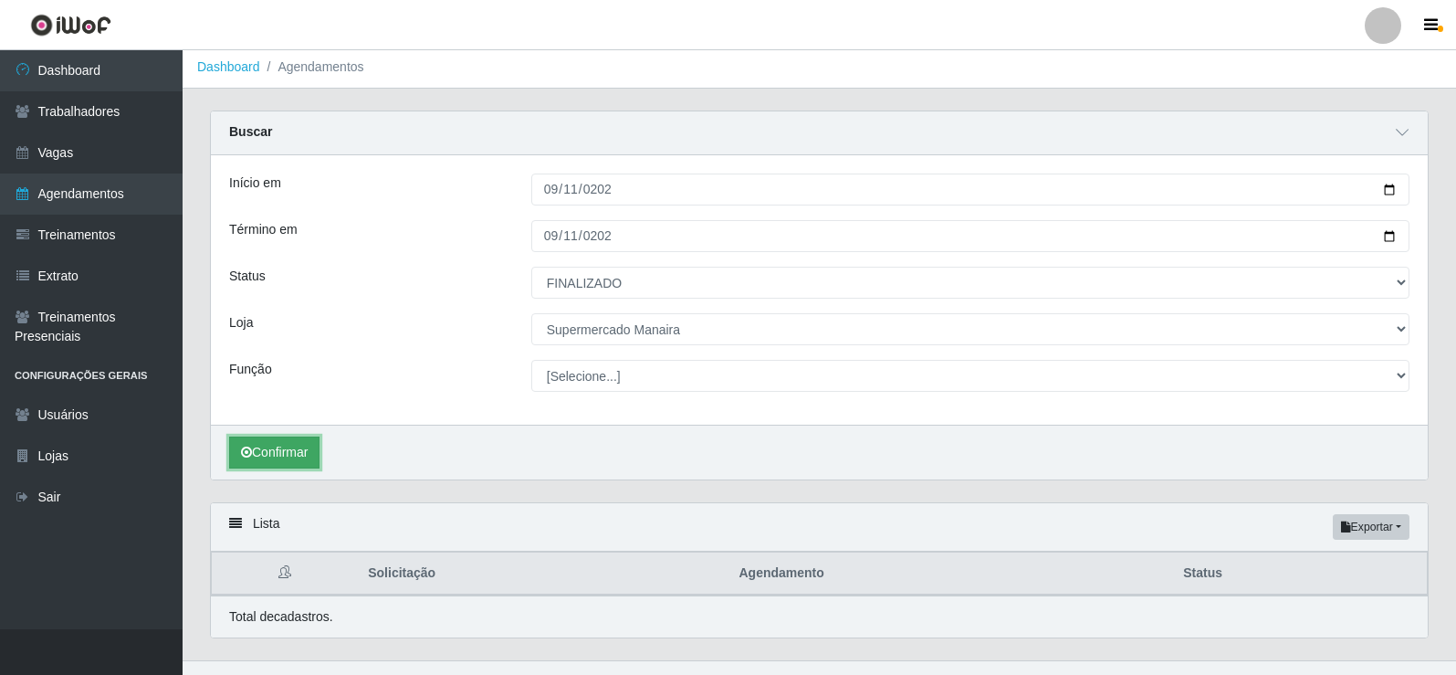
click at [288, 447] on button "Confirmar" at bounding box center [274, 452] width 90 height 32
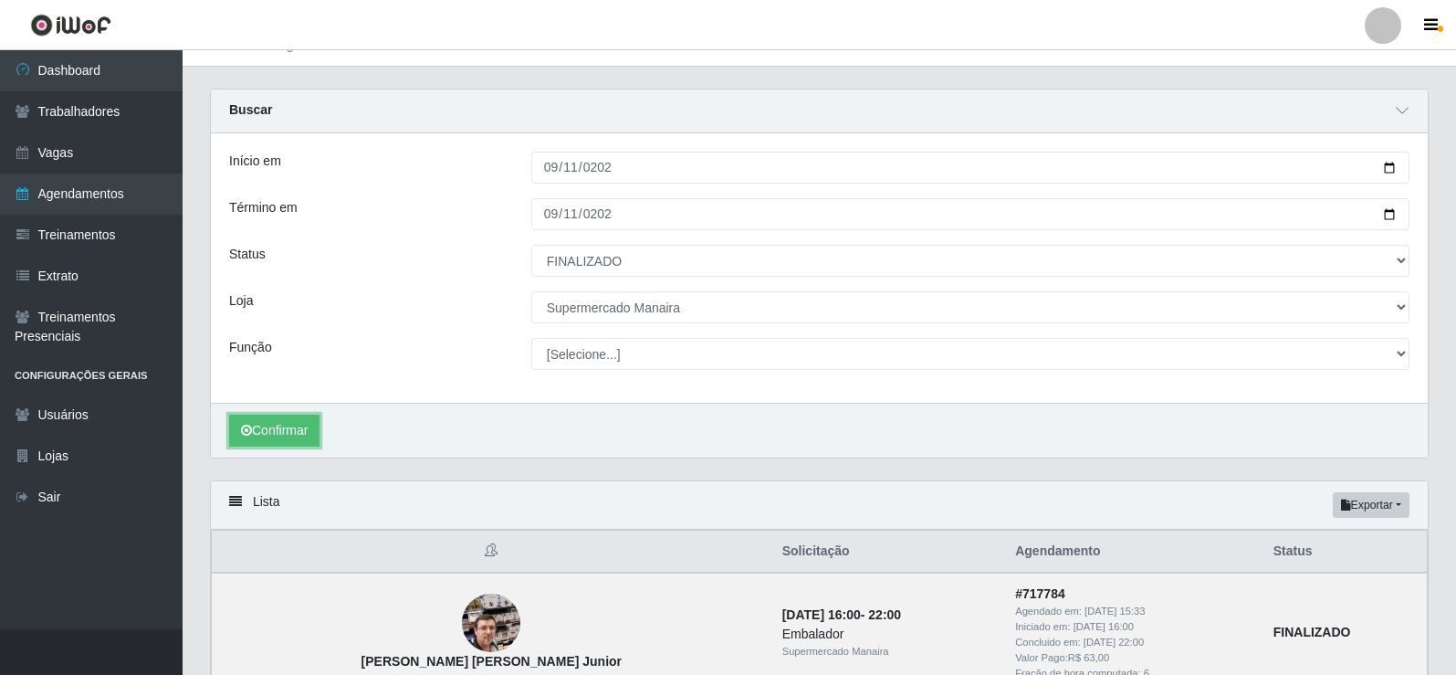
scroll to position [4, 0]
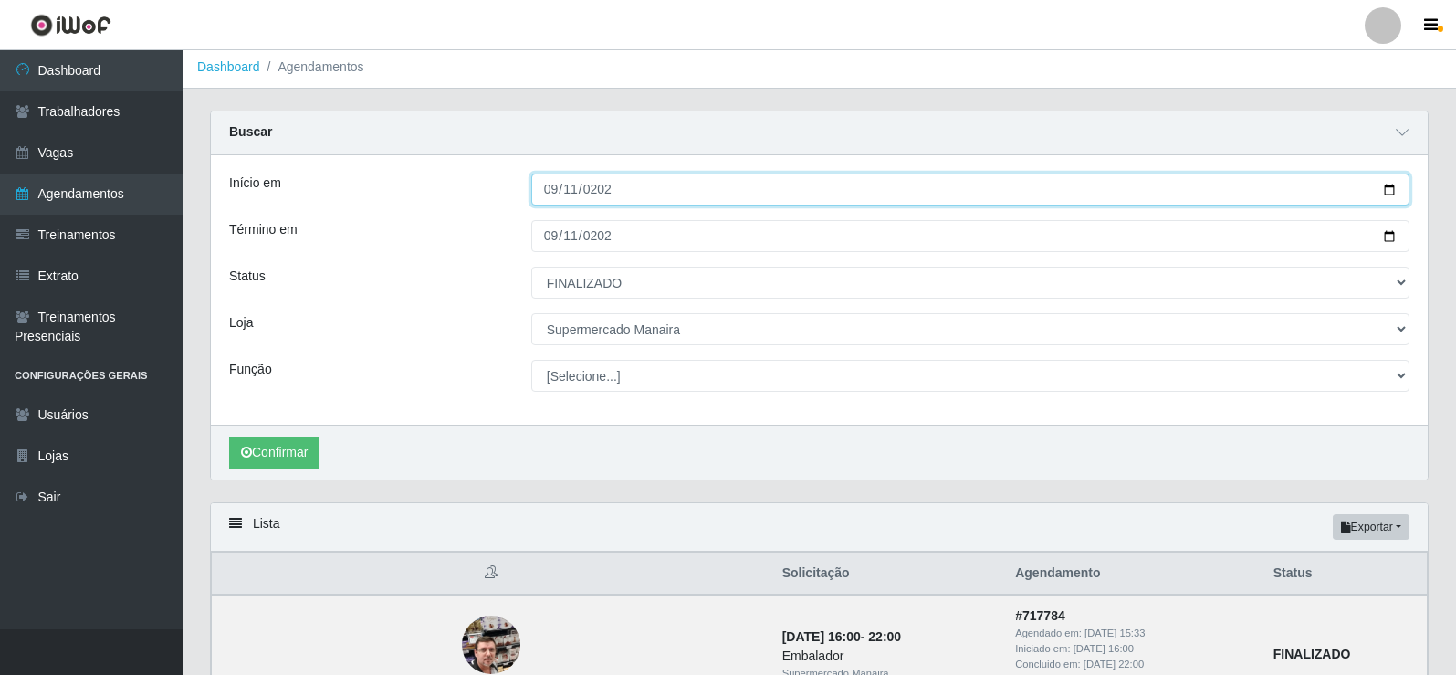
click at [549, 196] on input "[DATE]" at bounding box center [970, 189] width 878 height 32
type input "2025-09-10"
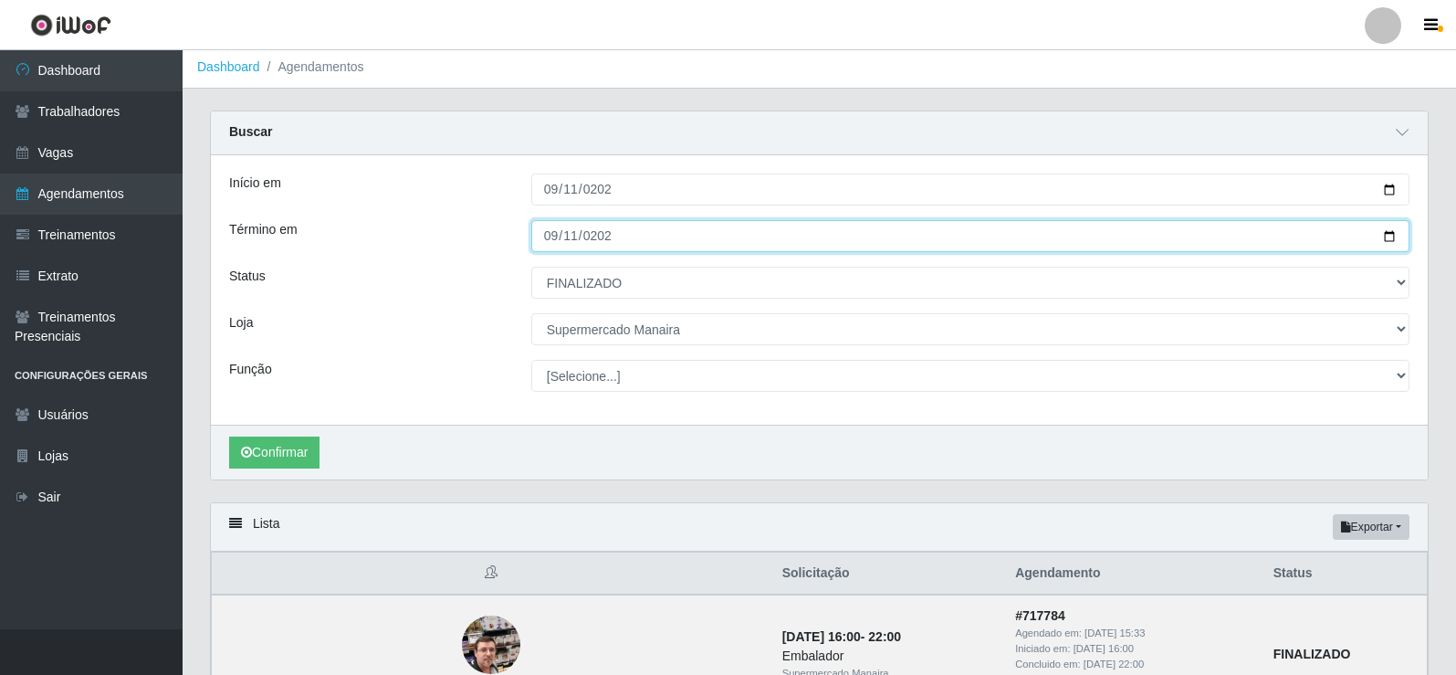
click at [547, 239] on input "[DATE]" at bounding box center [970, 236] width 878 height 32
type input "2025-09-10"
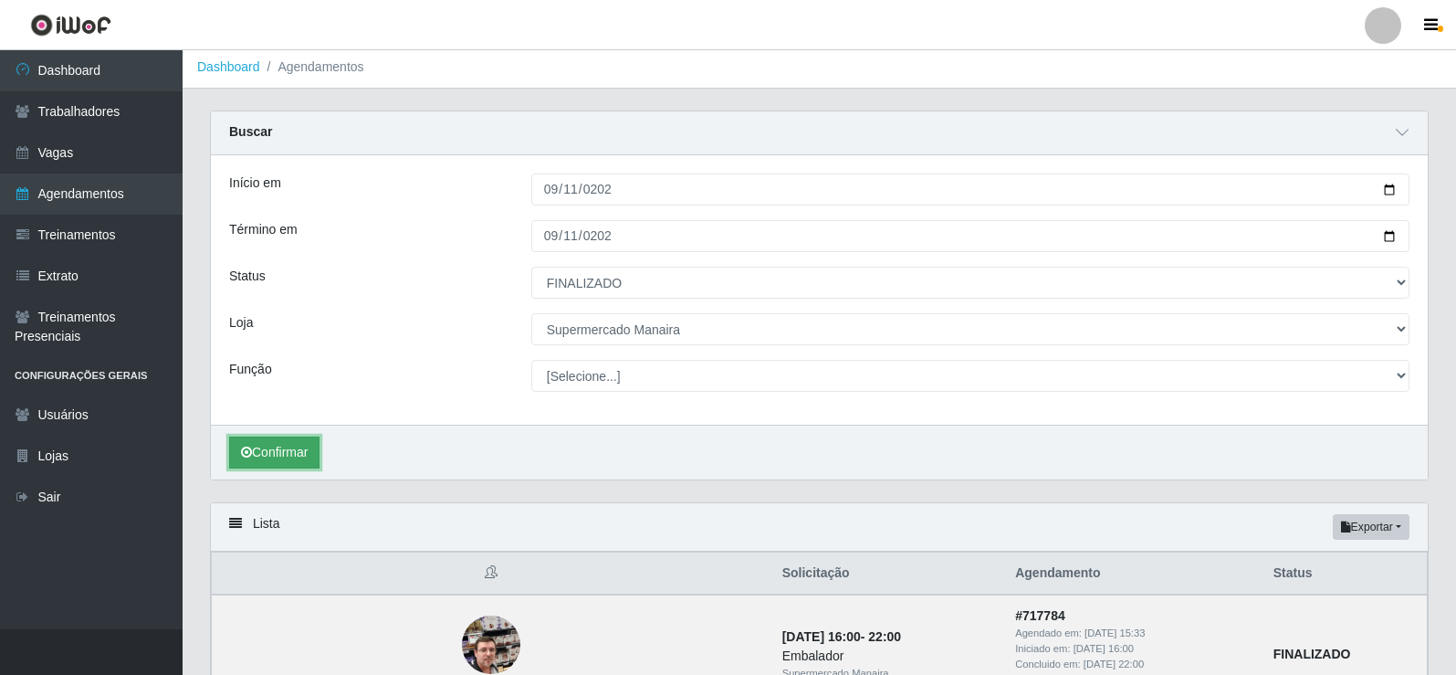
click at [265, 446] on button "Confirmar" at bounding box center [274, 452] width 90 height 32
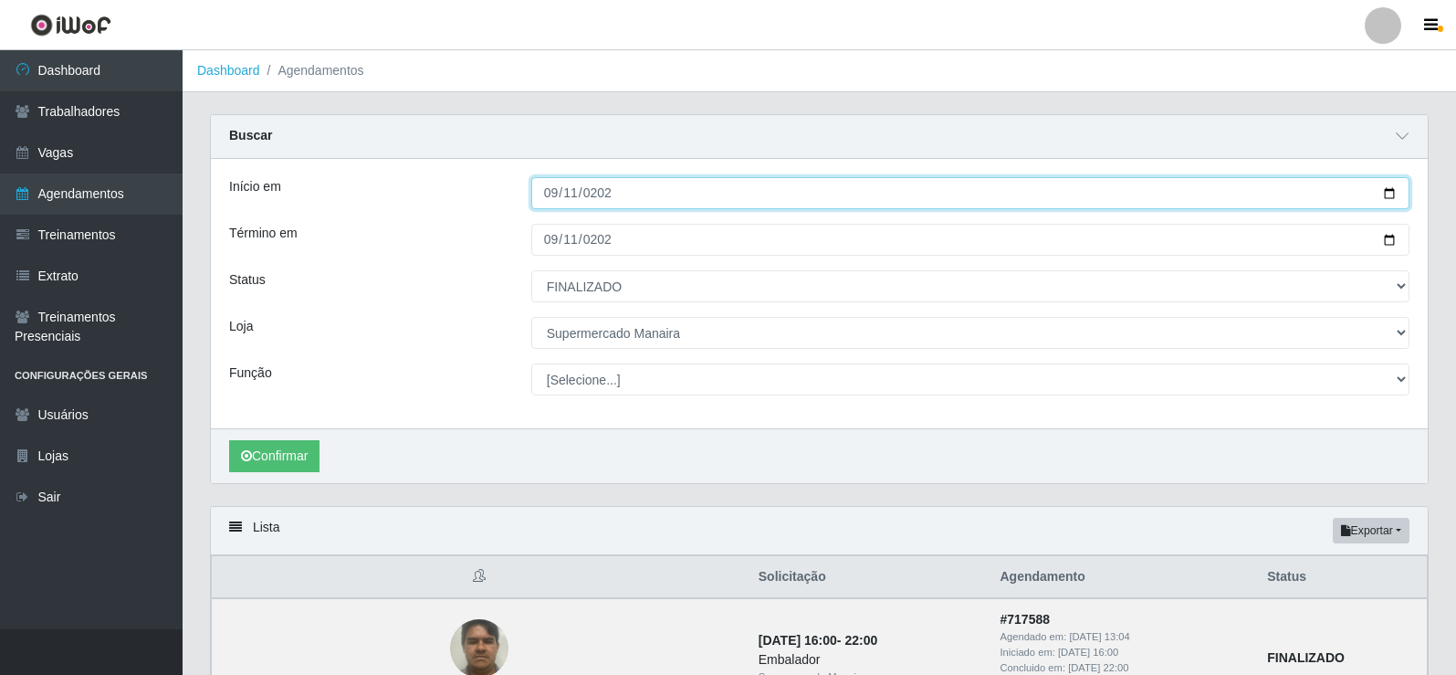
click at [552, 197] on input "2025-09-10" at bounding box center [970, 193] width 878 height 32
type input "2025-09-09"
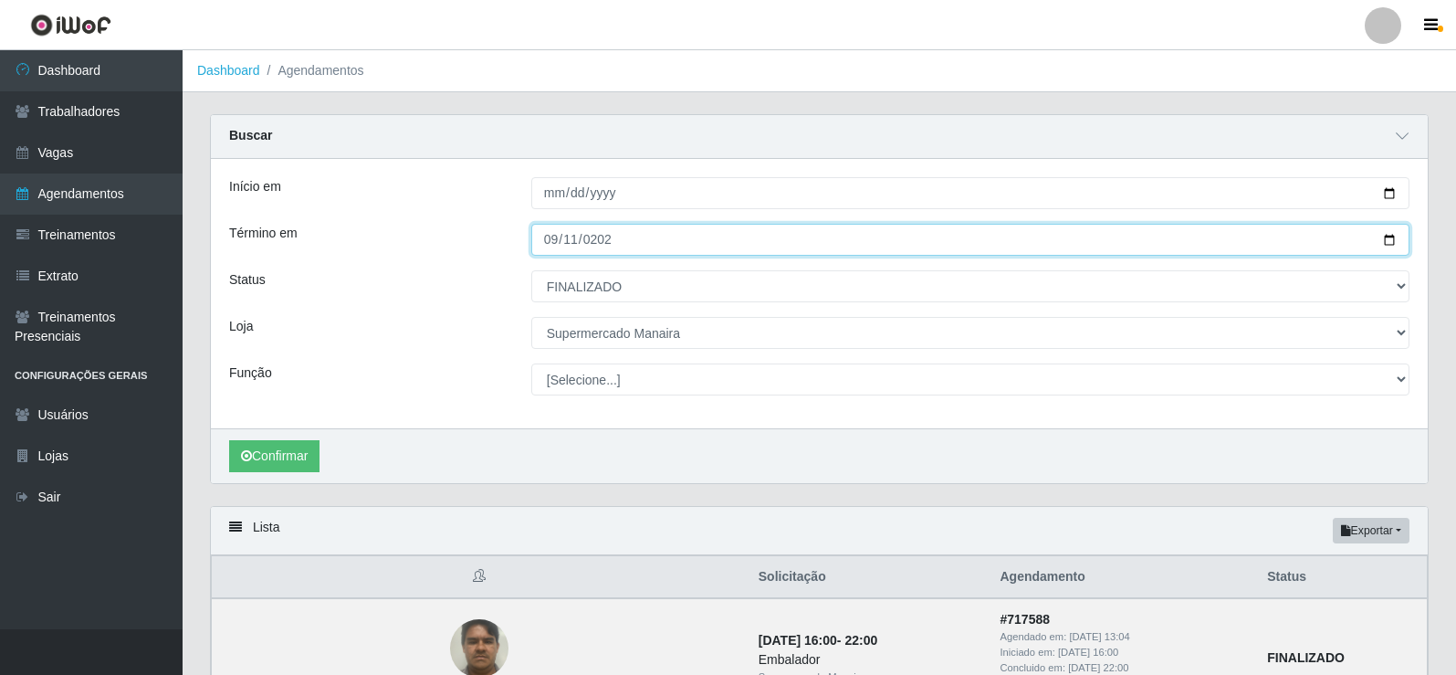
click at [558, 238] on input "2025-09-10" at bounding box center [970, 240] width 878 height 32
type input "2025-09-09"
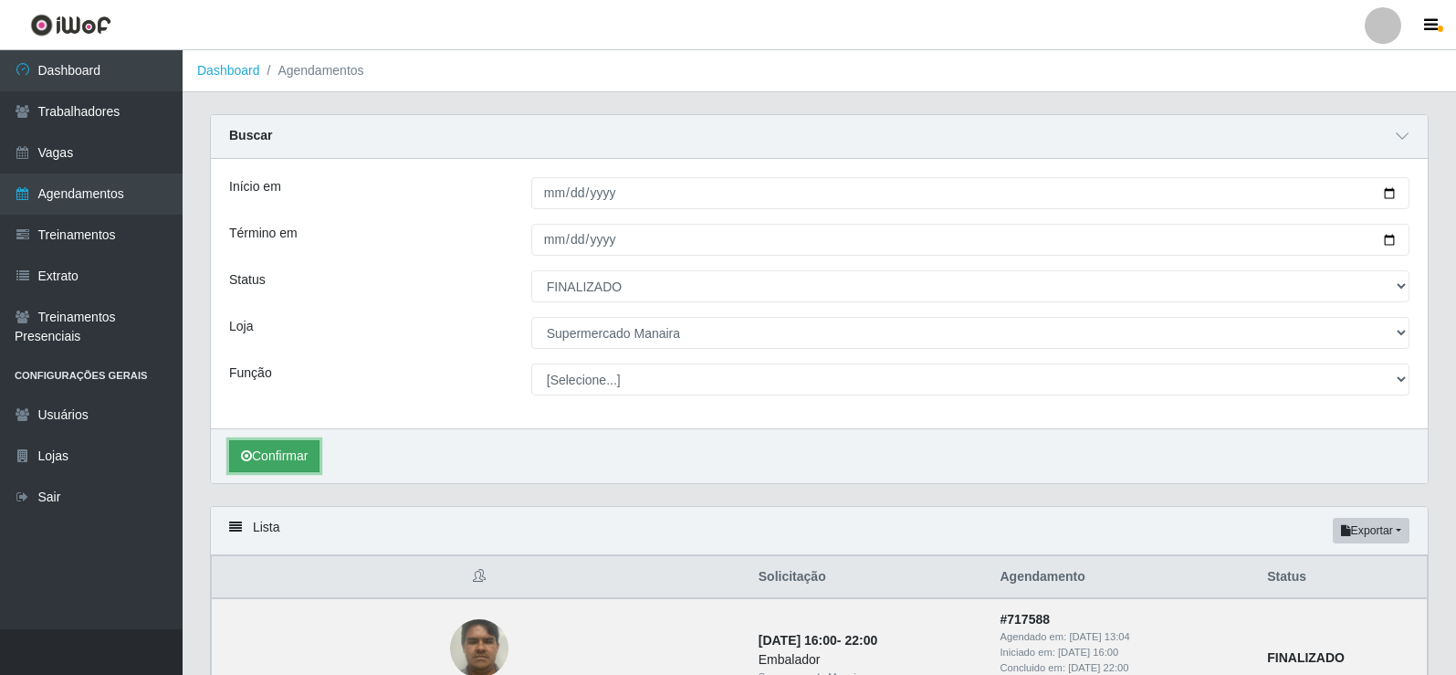
click at [255, 446] on button "Confirmar" at bounding box center [274, 456] width 90 height 32
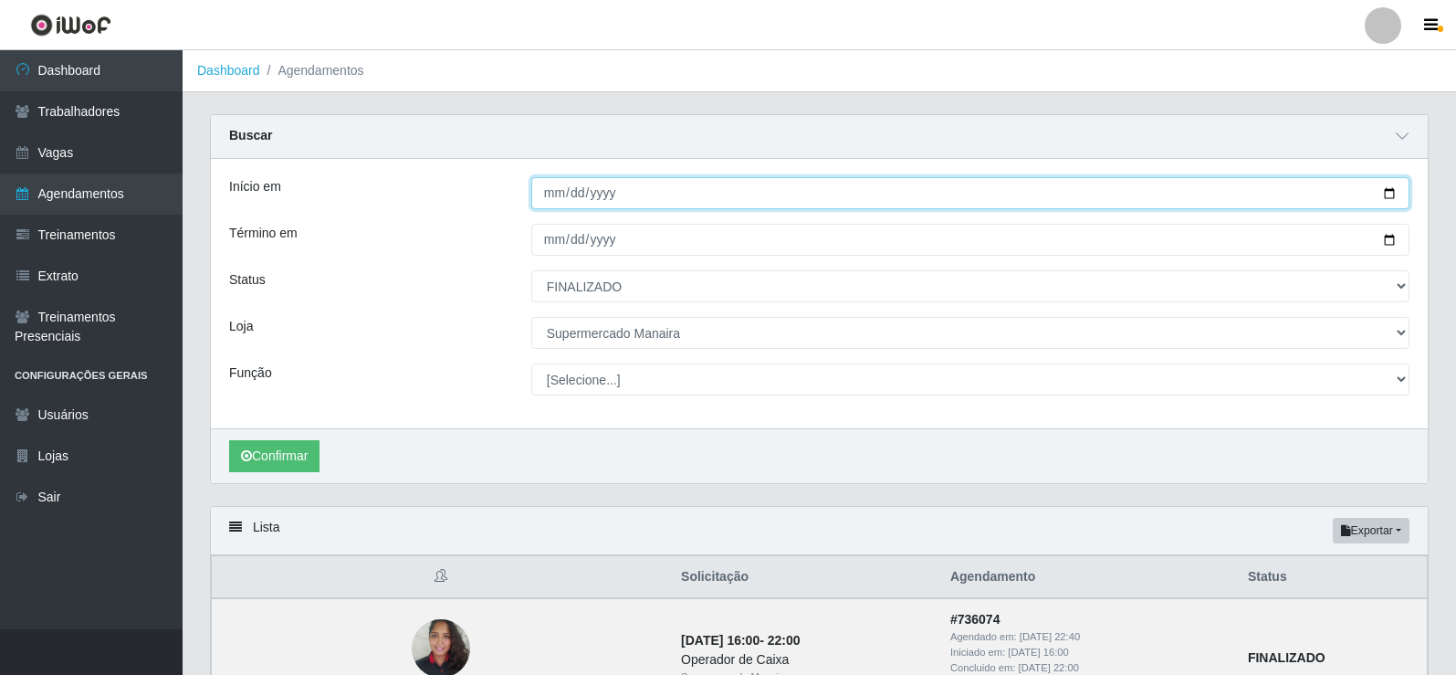
click at [552, 194] on input "2025-09-09" at bounding box center [970, 193] width 878 height 32
type input "2025-09-08"
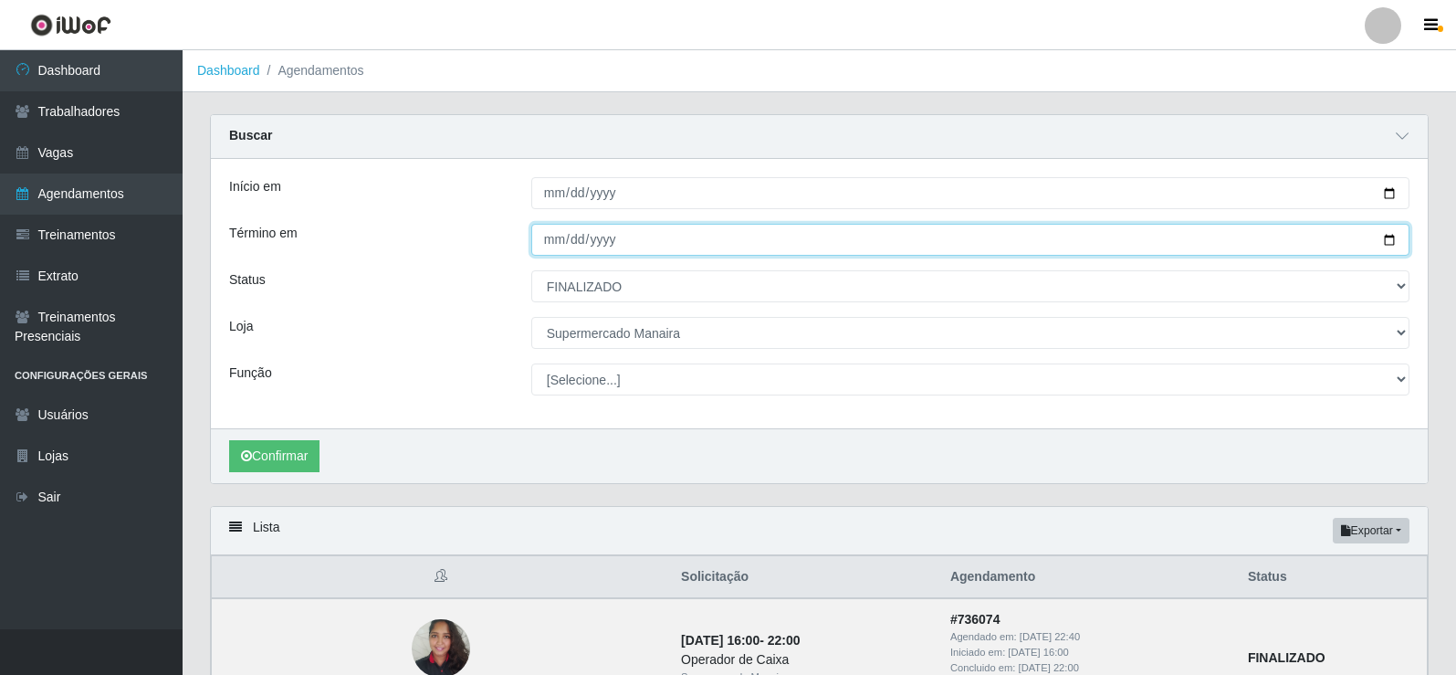
click at [557, 237] on input "2025-09-09" at bounding box center [970, 240] width 878 height 32
type input "2025-09-08"
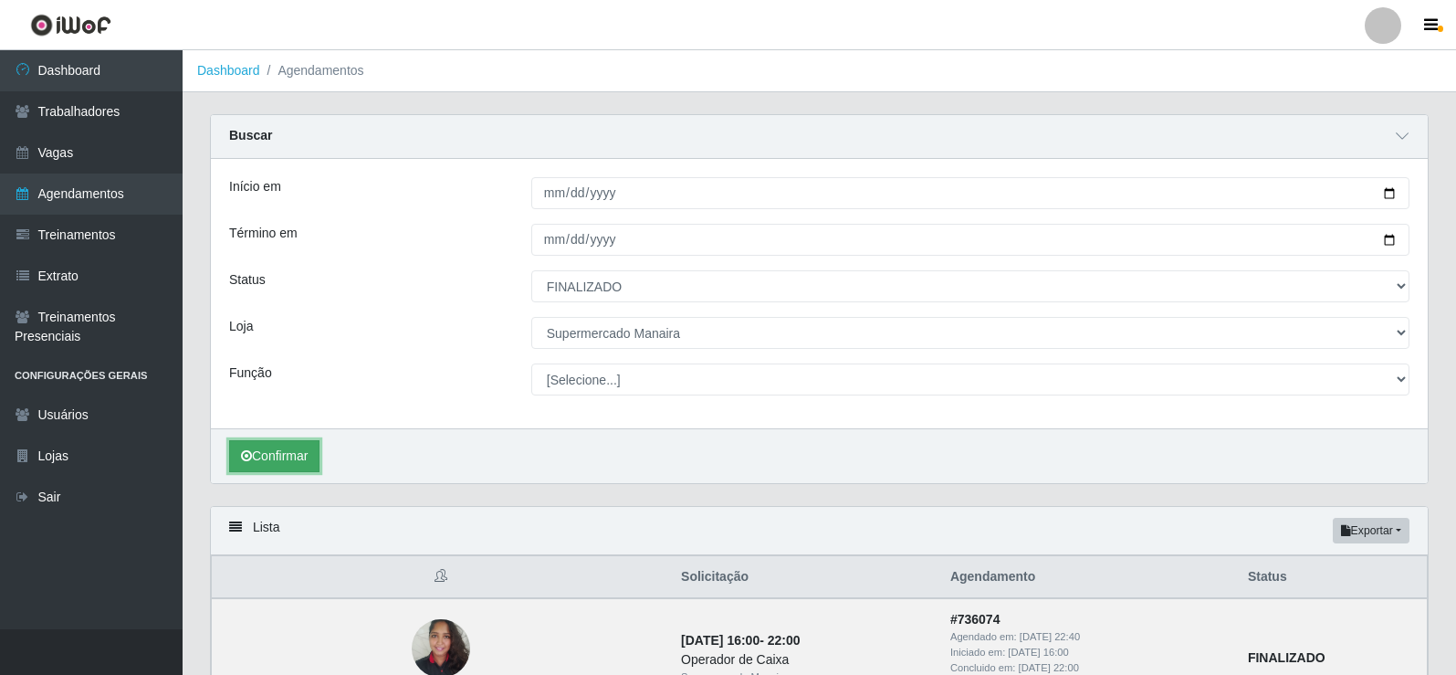
click at [310, 455] on button "Confirmar" at bounding box center [274, 456] width 90 height 32
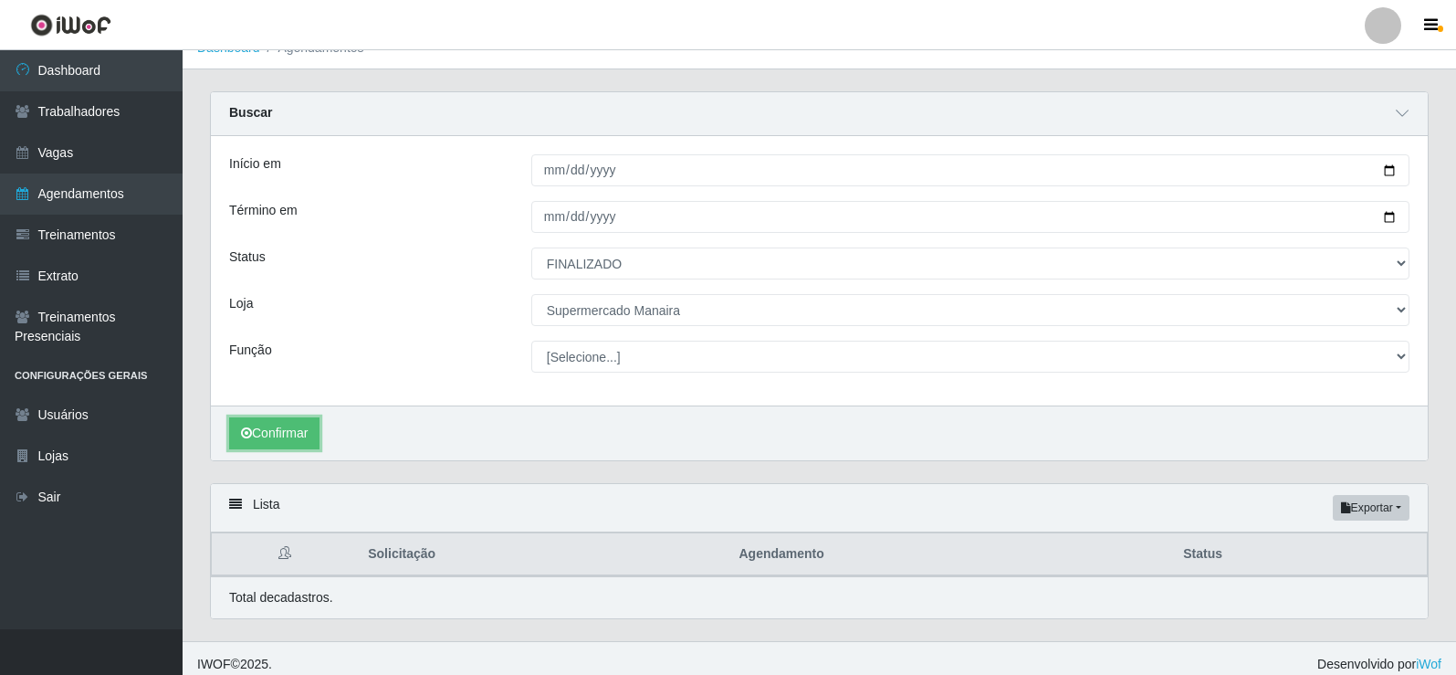
scroll to position [36, 0]
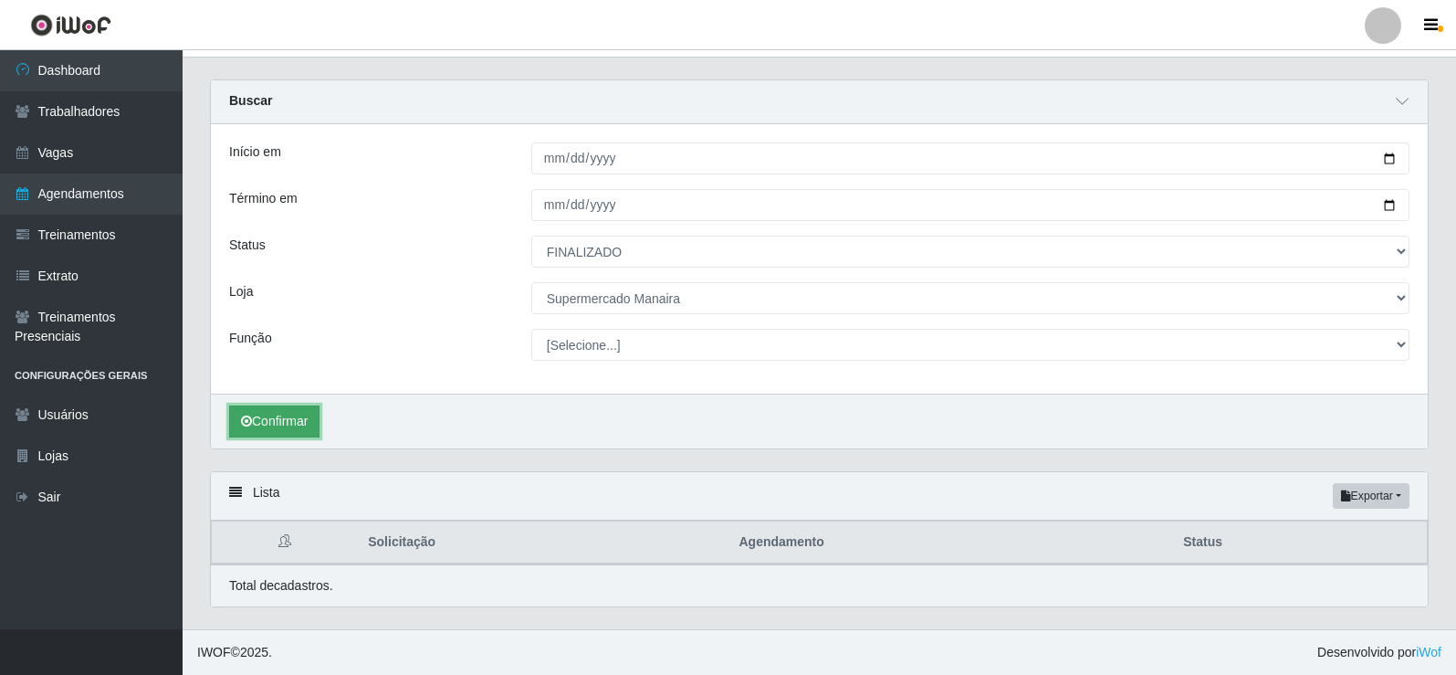
click at [298, 417] on button "Confirmar" at bounding box center [274, 421] width 90 height 32
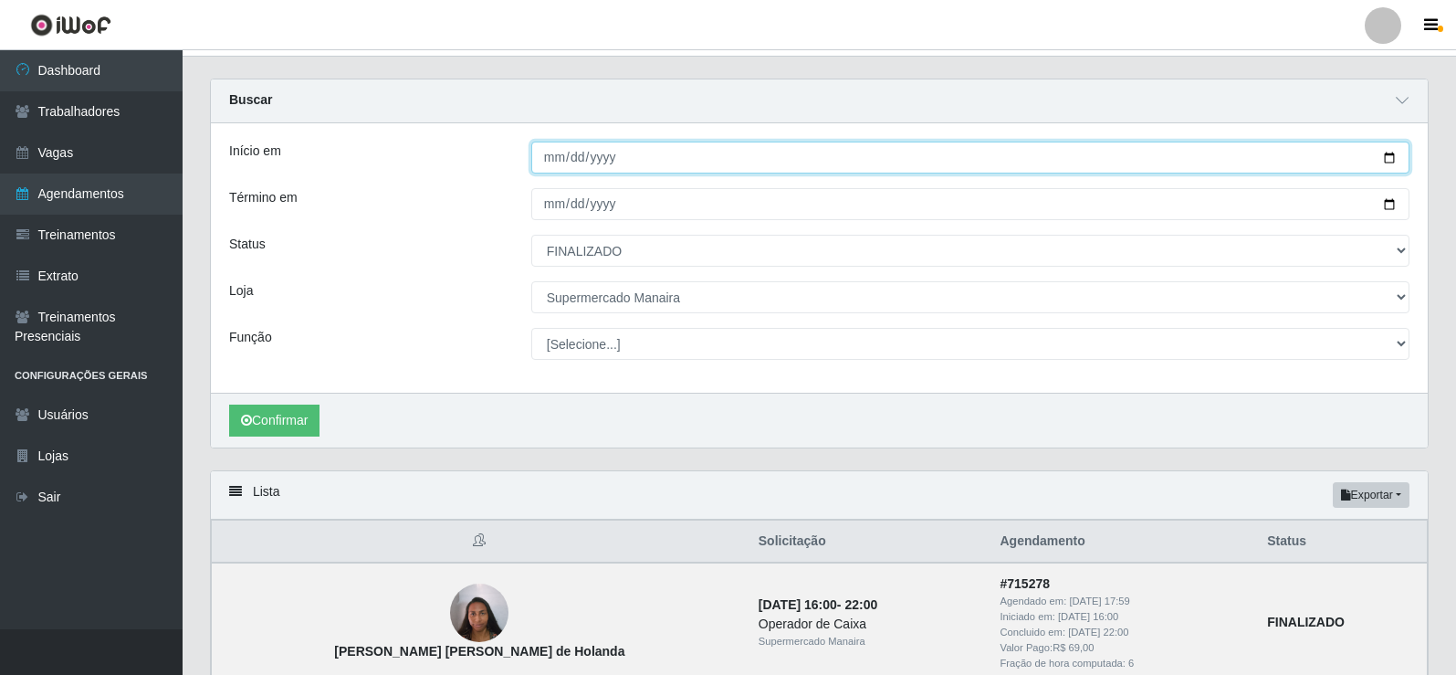
click at [548, 161] on input "2025-09-08" at bounding box center [970, 157] width 878 height 32
click at [554, 155] on input "2025-06-19" at bounding box center [970, 157] width 878 height 32
type input "2025-06-13"
type input "2025-09-13"
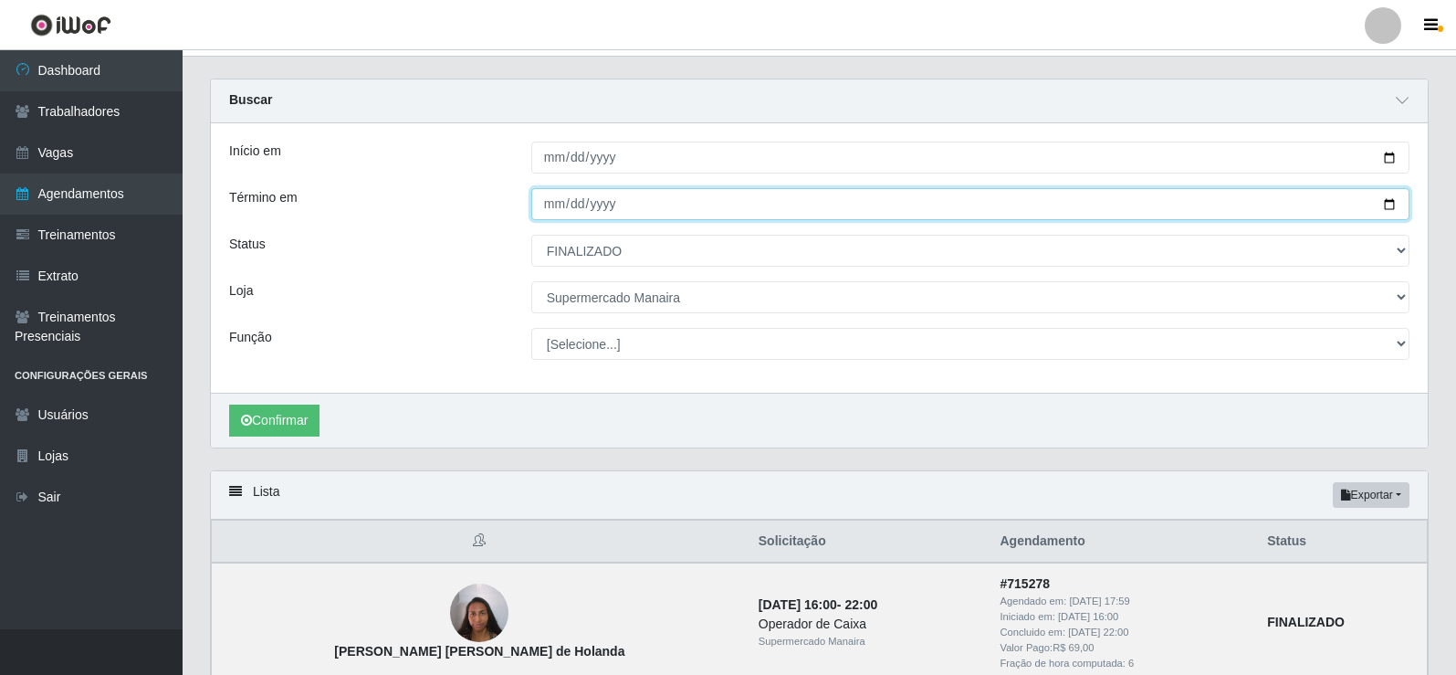
click at [549, 219] on input "2025-09-08" at bounding box center [970, 204] width 878 height 32
type input "2025-09-13"
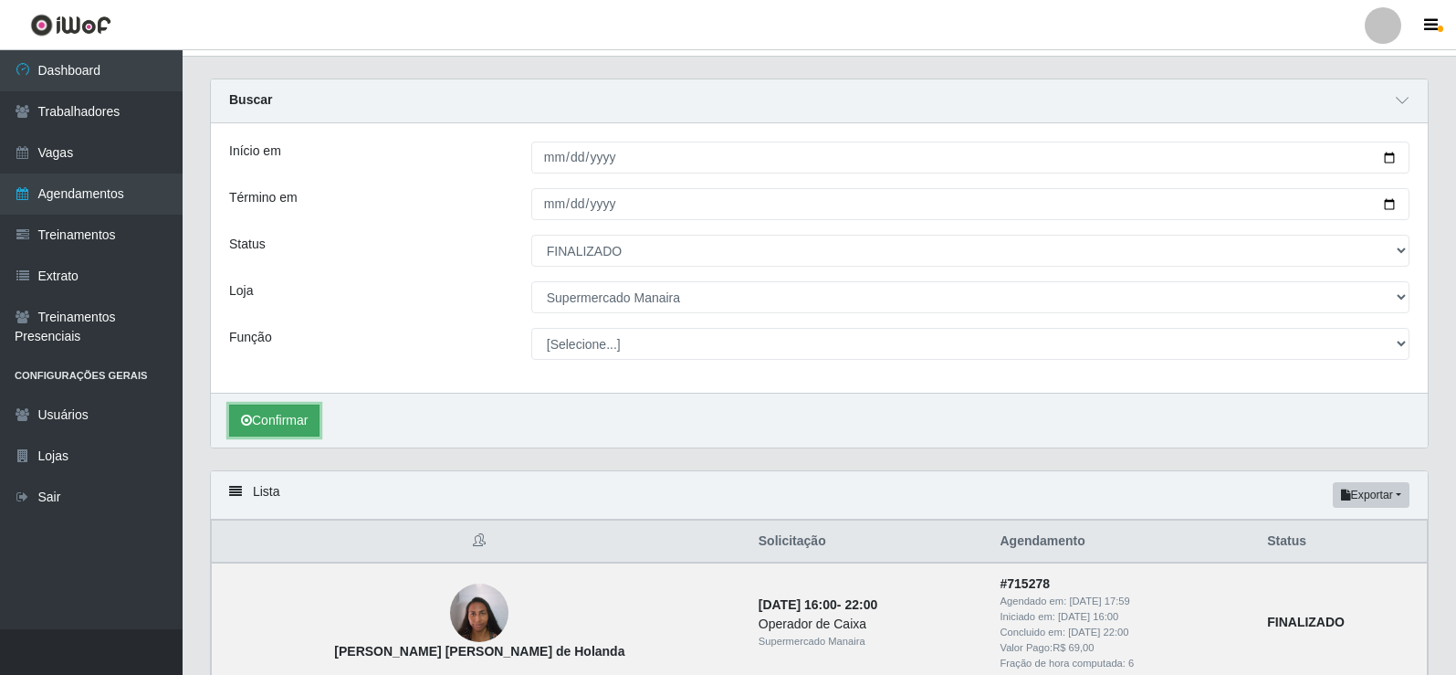
click at [306, 419] on button "Confirmar" at bounding box center [274, 420] width 90 height 32
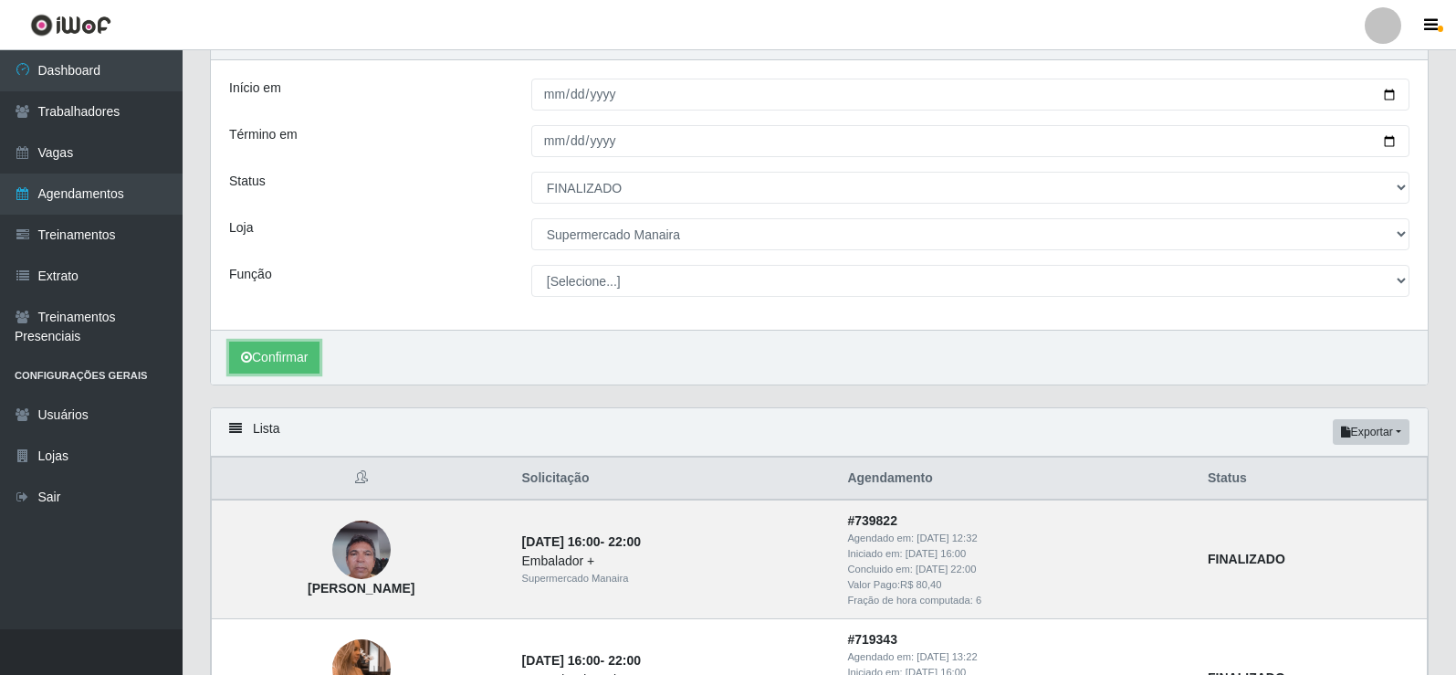
scroll to position [91, 0]
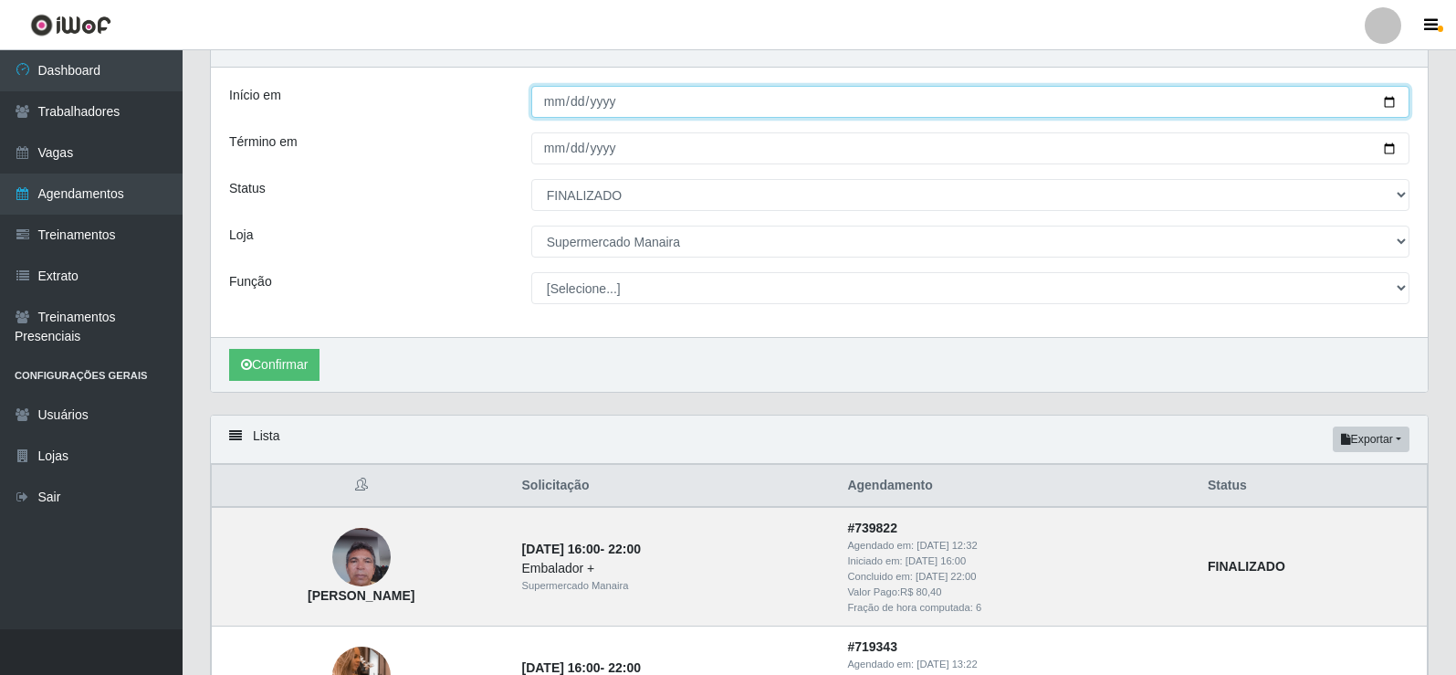
click at [552, 111] on input "2025-09-13" at bounding box center [970, 102] width 878 height 32
type input "2025-09-12"
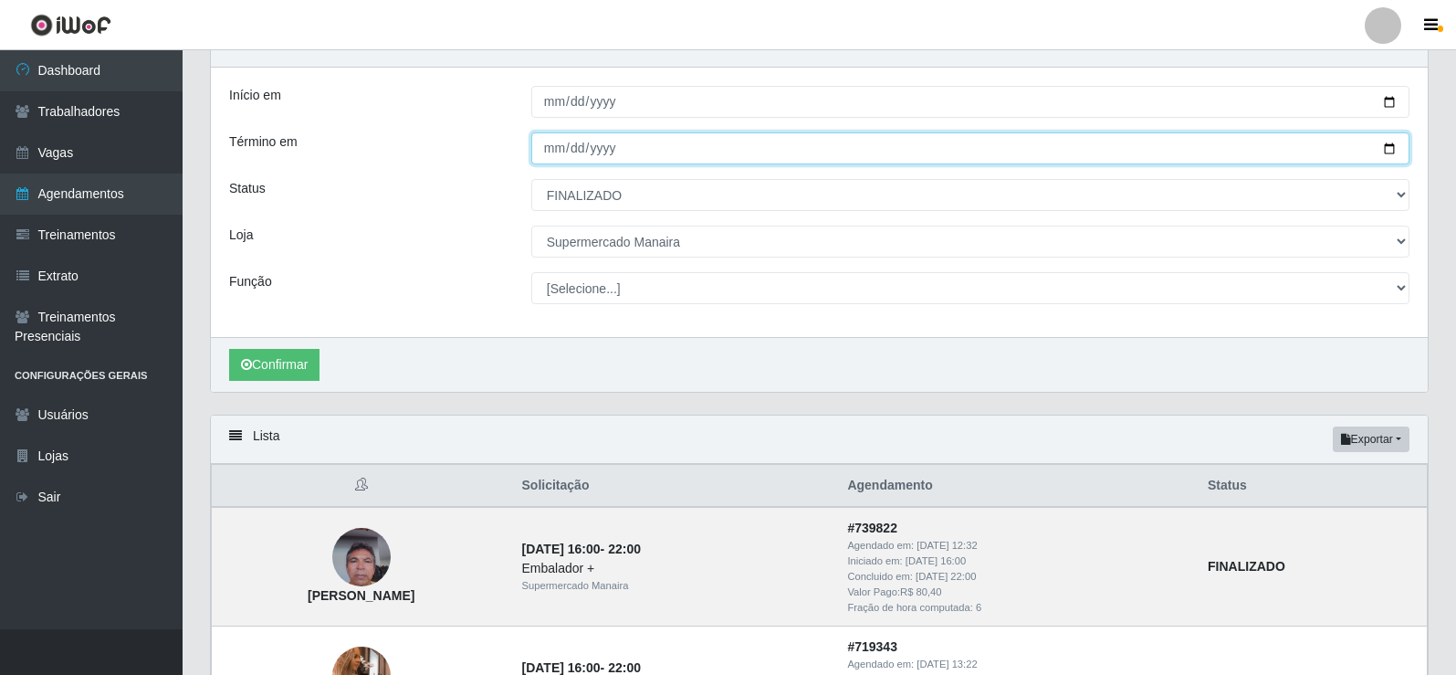
click at [558, 152] on input "2025-09-13" at bounding box center [970, 148] width 878 height 32
type input "2025-09-12"
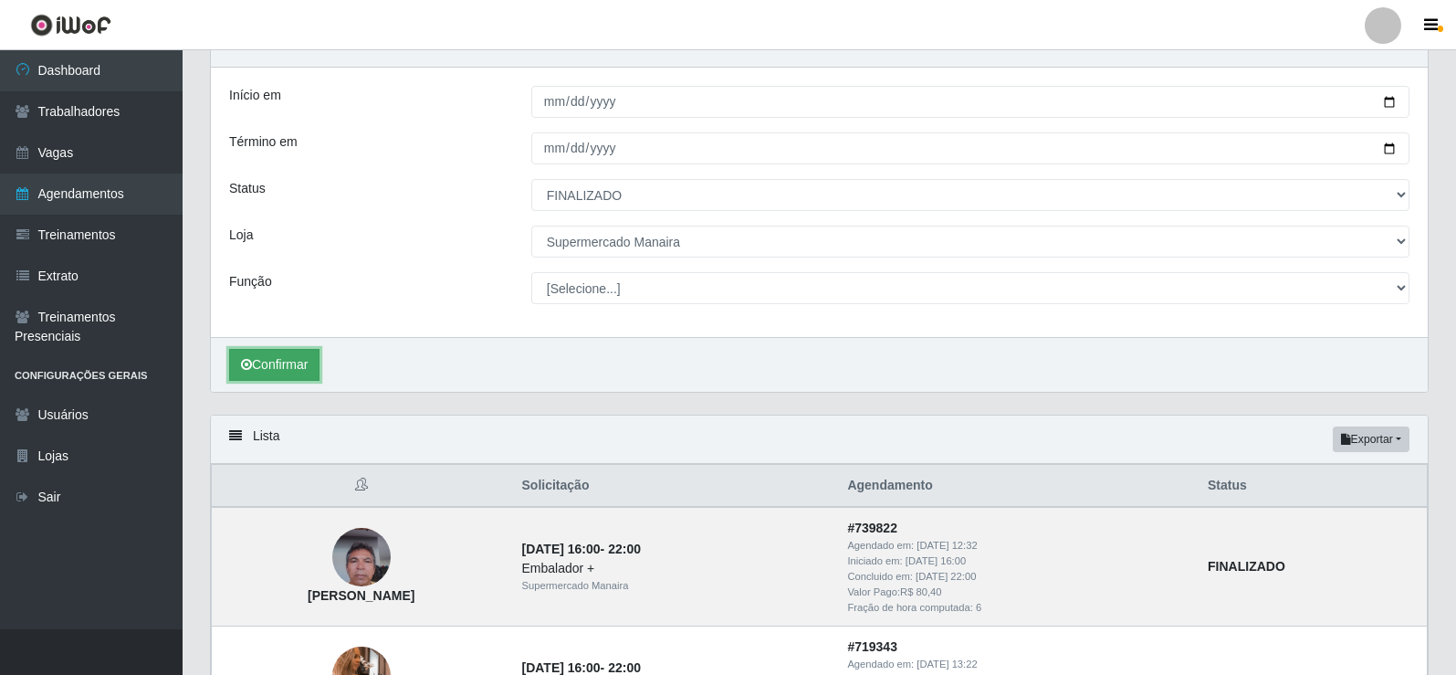
click at [281, 350] on button "Confirmar" at bounding box center [274, 365] width 90 height 32
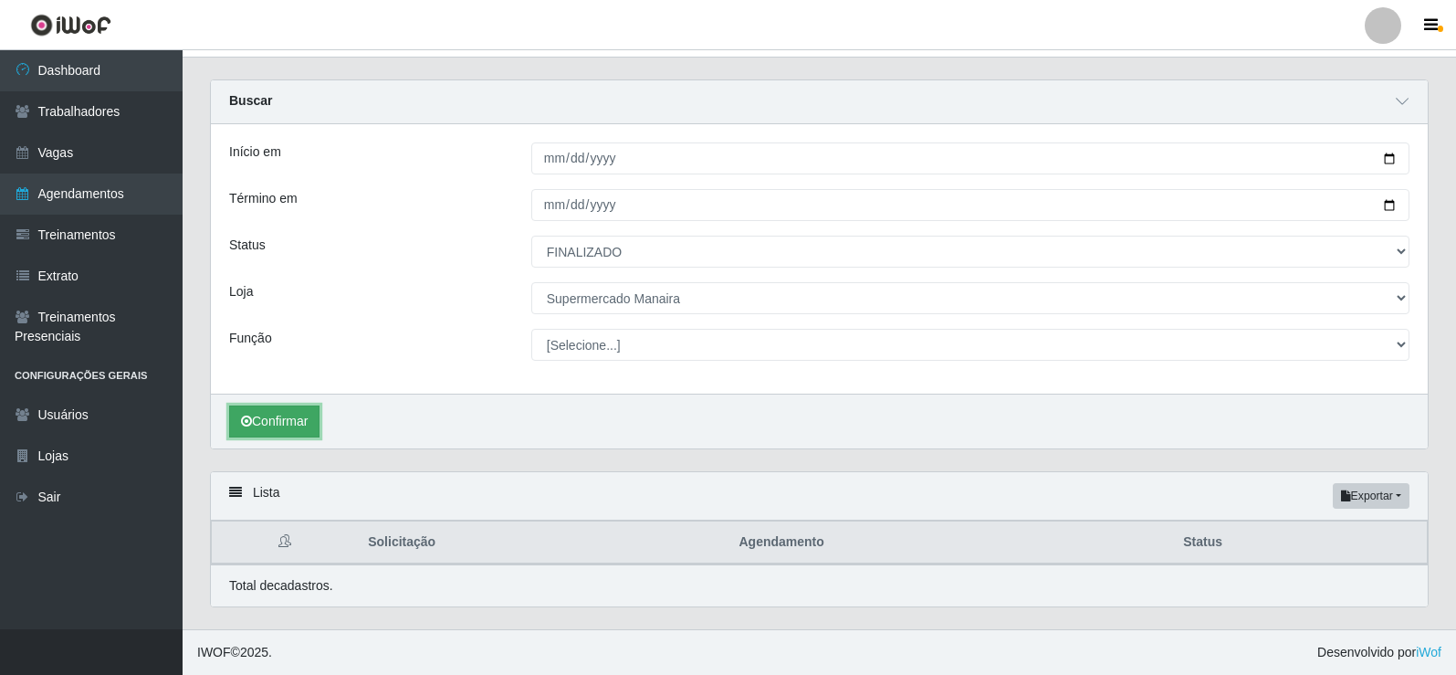
click at [290, 435] on button "Confirmar" at bounding box center [274, 421] width 90 height 32
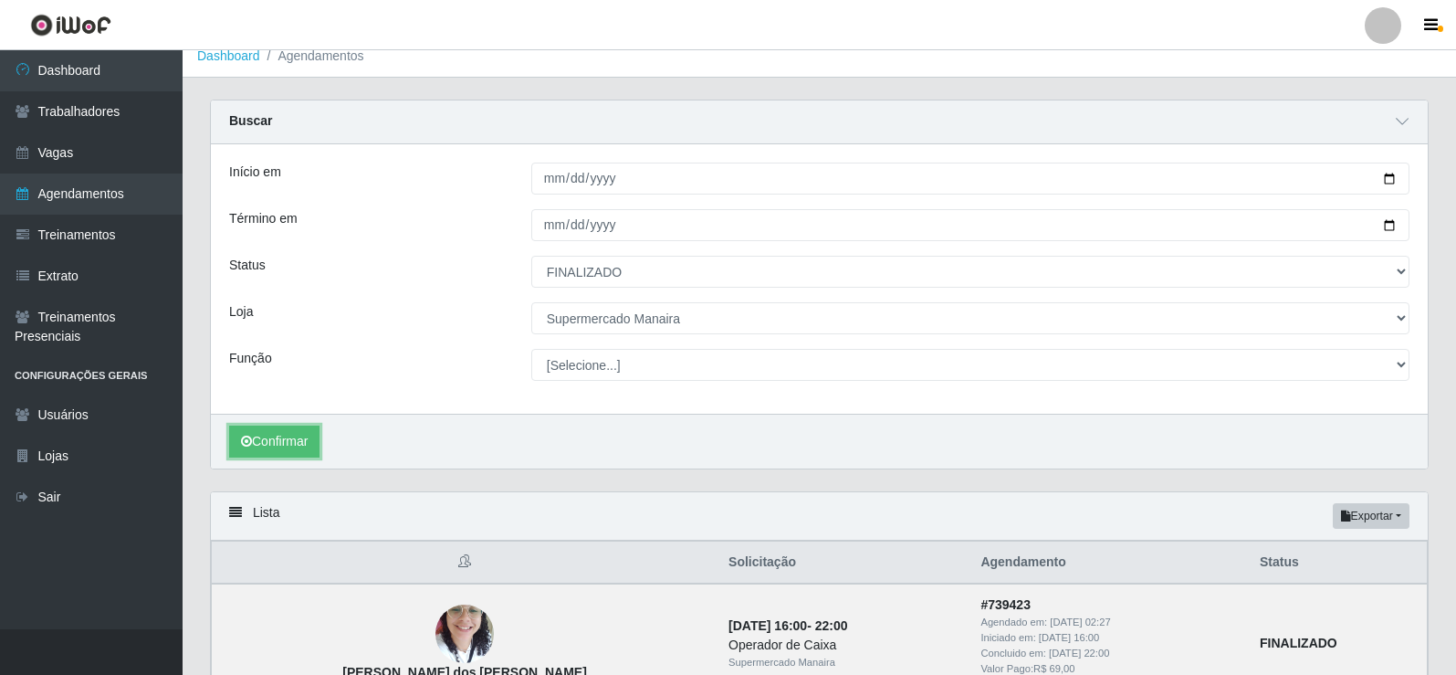
scroll to position [0, 0]
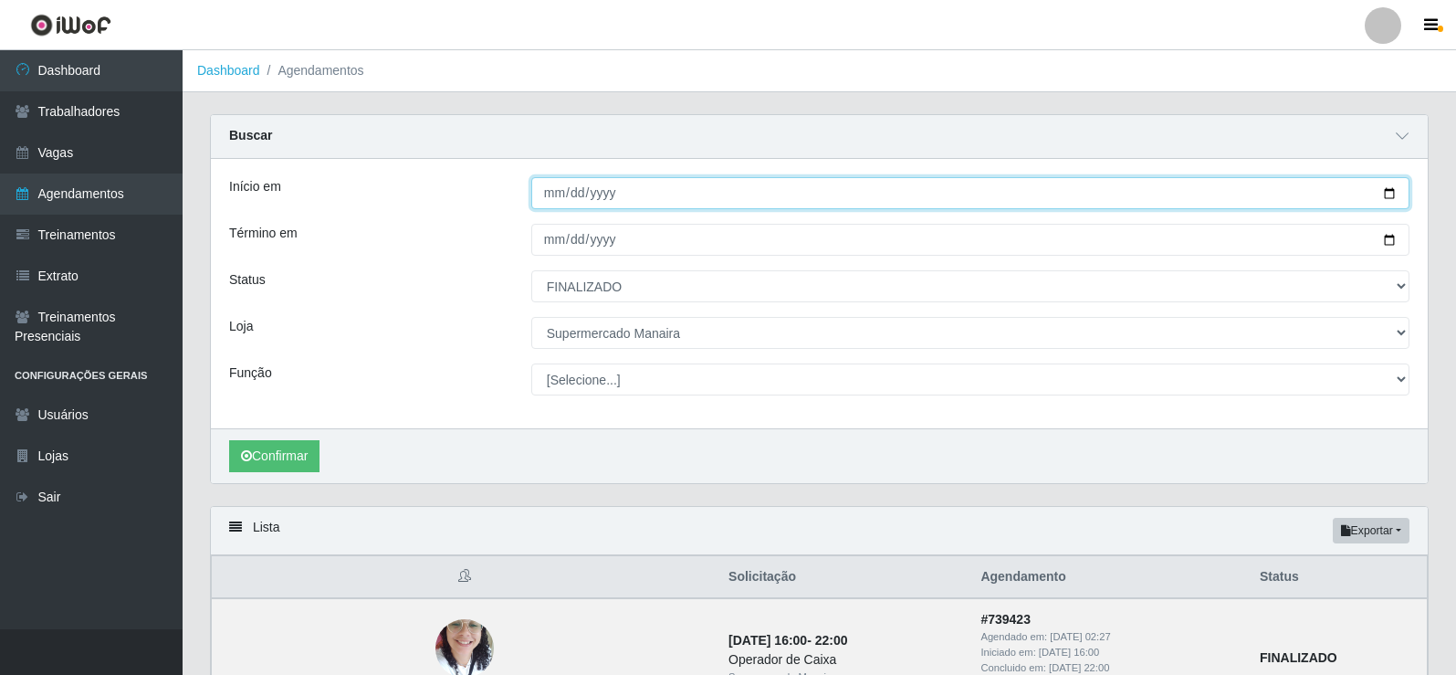
click at [547, 186] on input "2025-09-12" at bounding box center [970, 193] width 878 height 32
type input "2025-09-14"
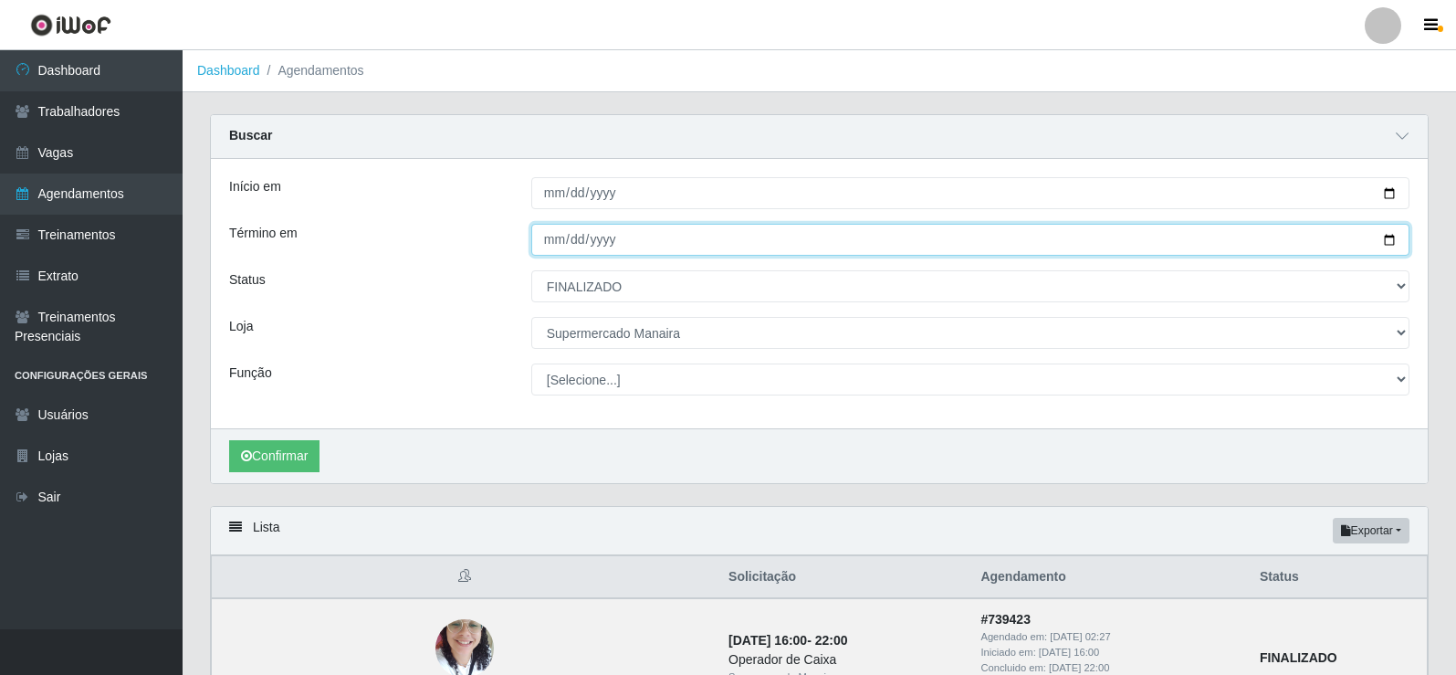
click at [551, 243] on input "2025-09-12" at bounding box center [970, 240] width 878 height 32
type input "2025-09-14"
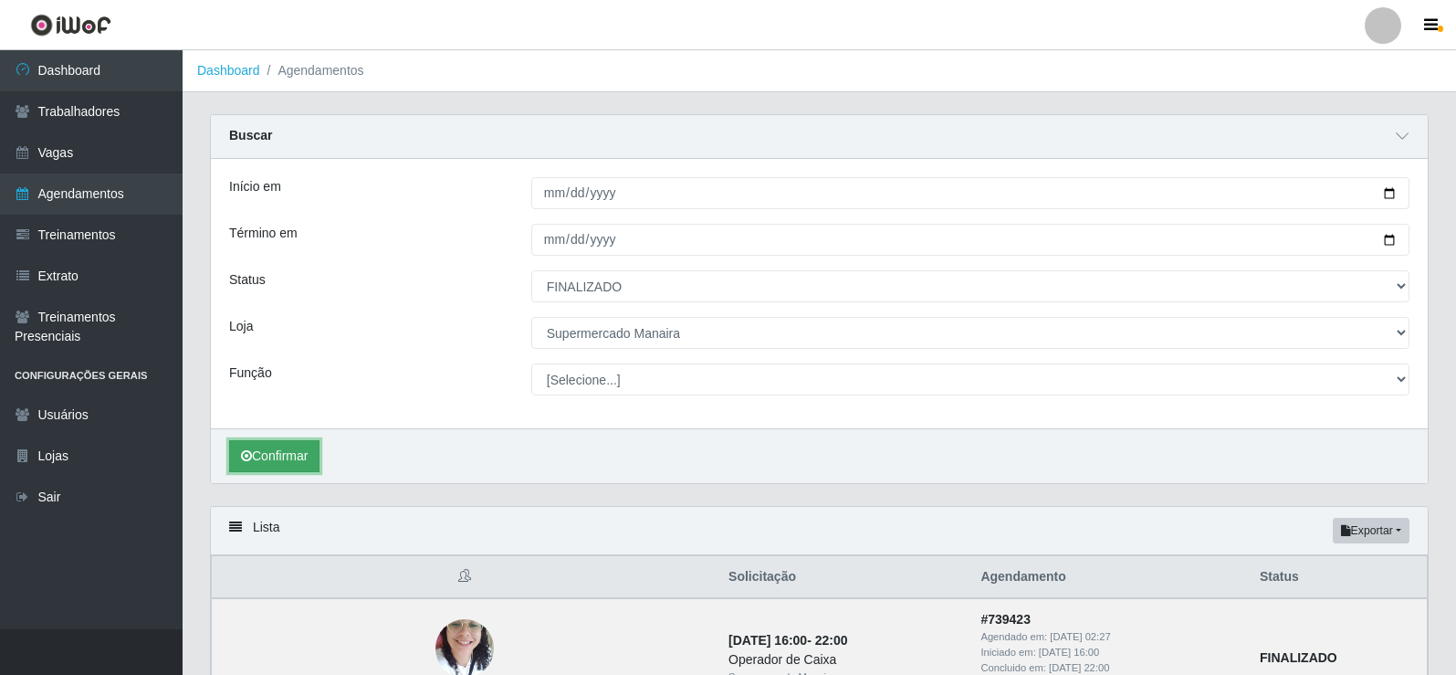
click at [279, 453] on button "Confirmar" at bounding box center [274, 456] width 90 height 32
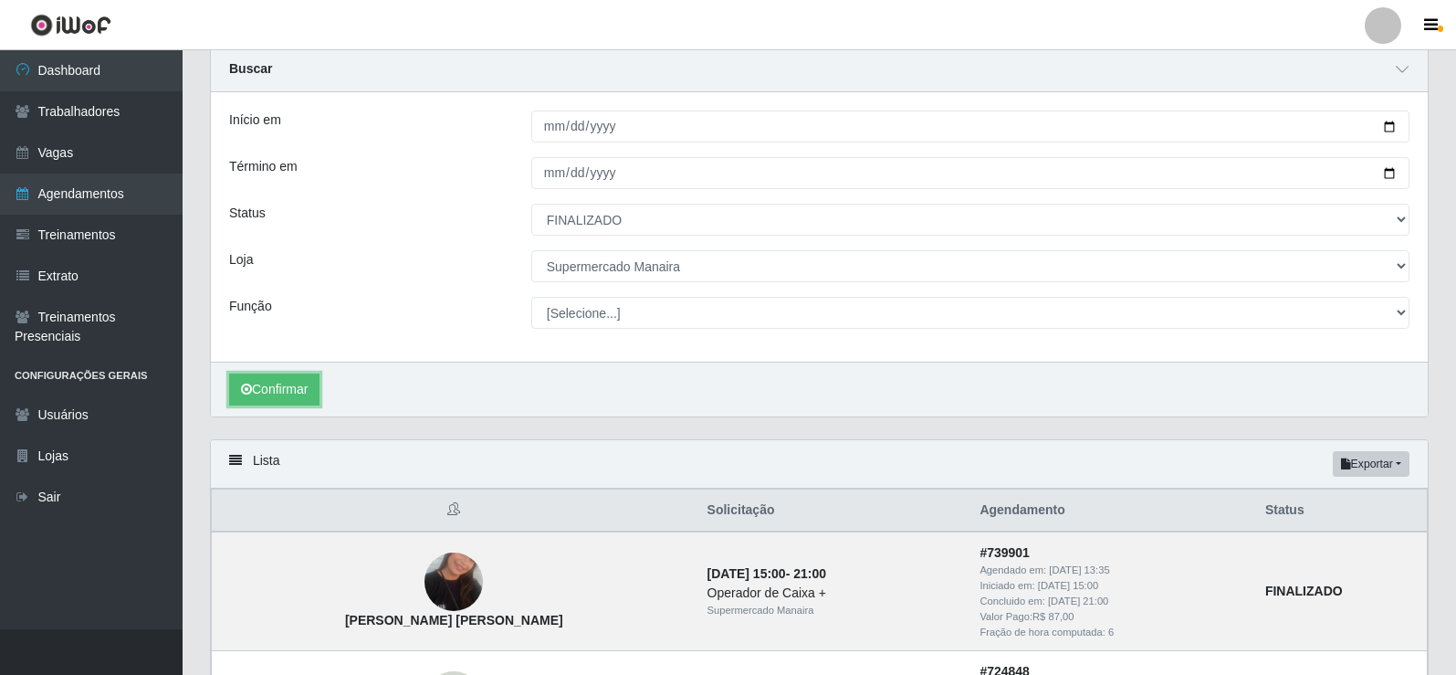
scroll to position [22, 0]
